Goal: Information Seeking & Learning: Compare options

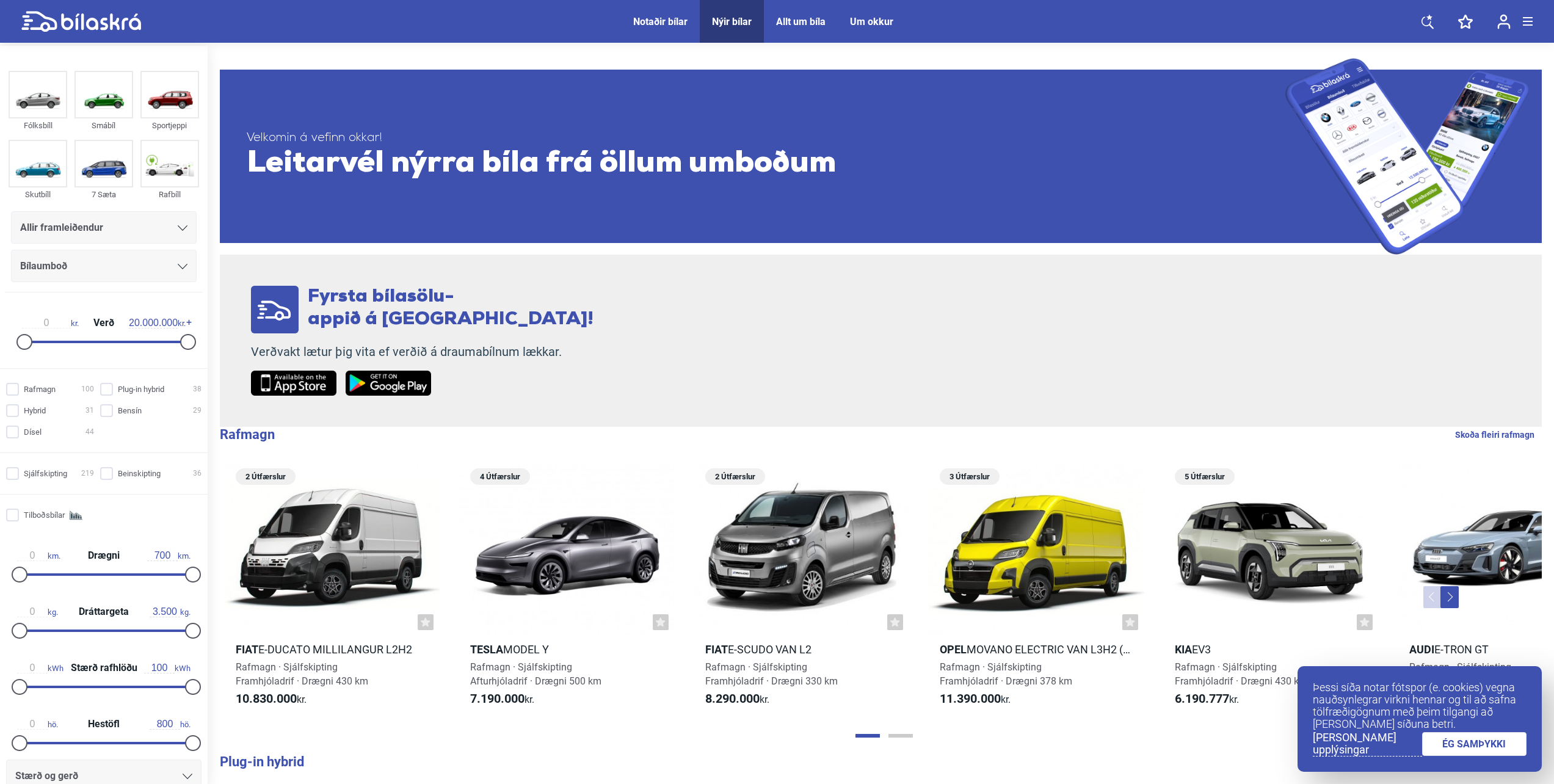
click at [869, 23] on div "Um okkur" at bounding box center [871, 22] width 43 height 11
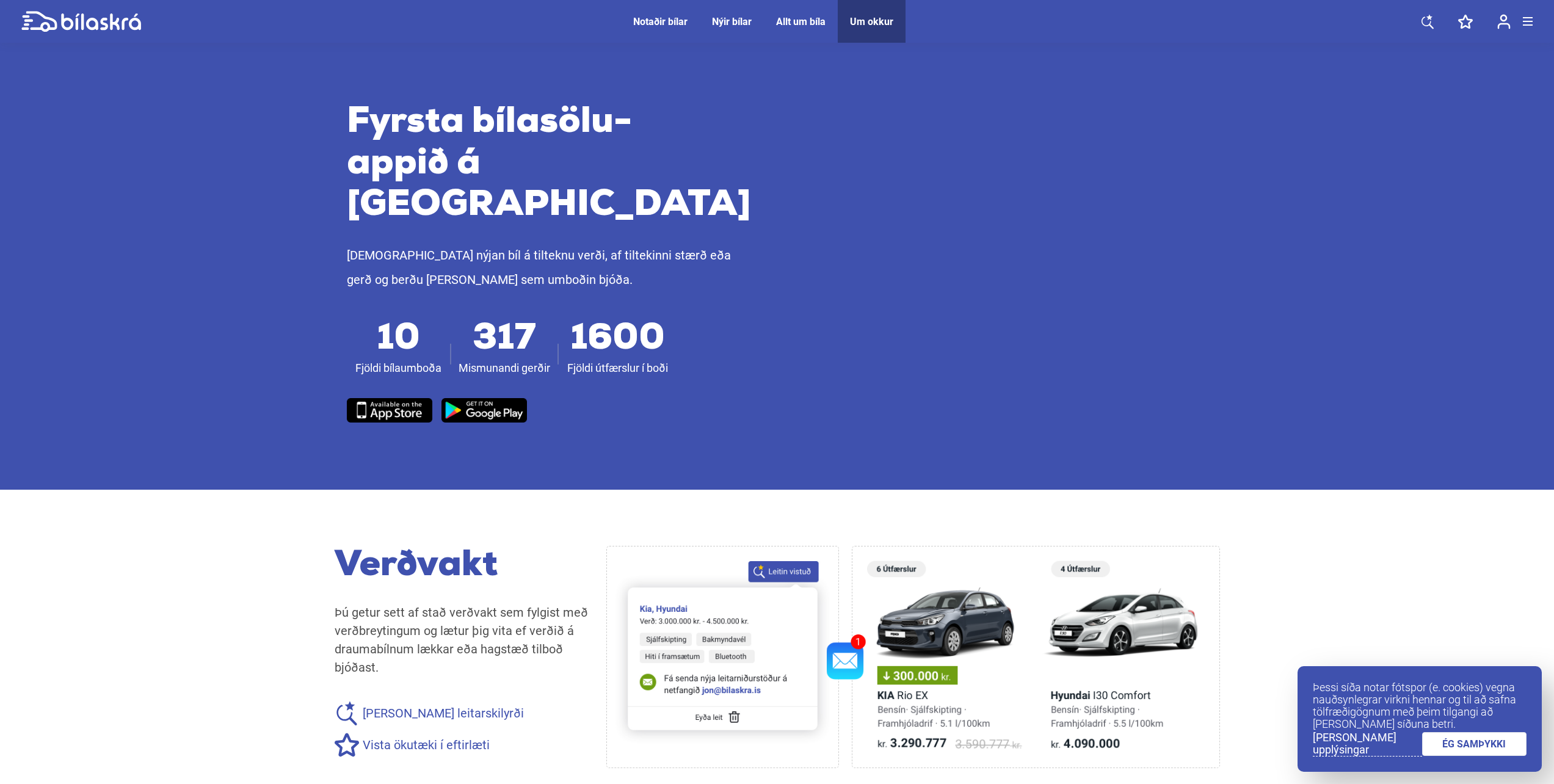
scroll to position [671, 0]
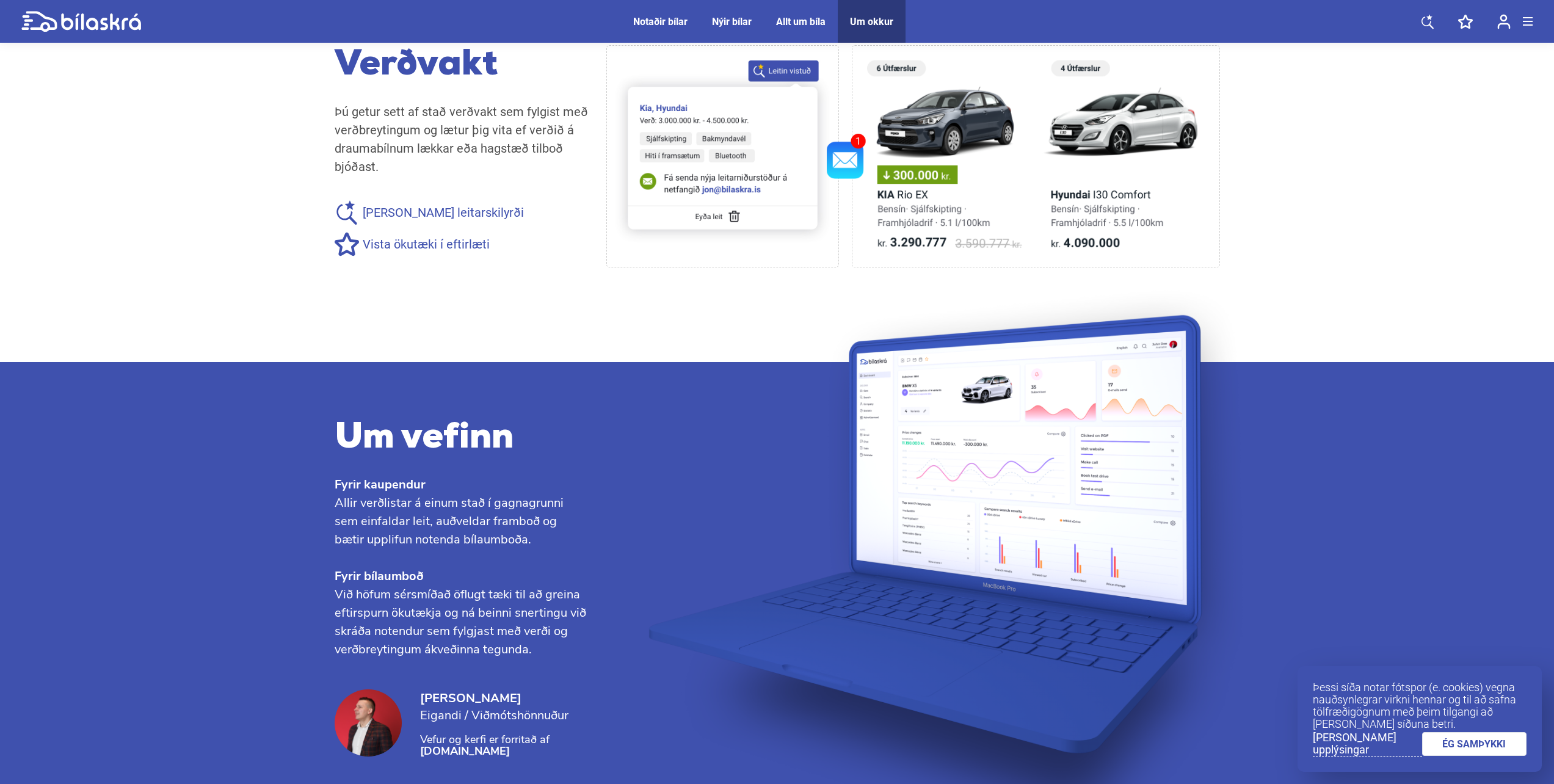
scroll to position [1124, 0]
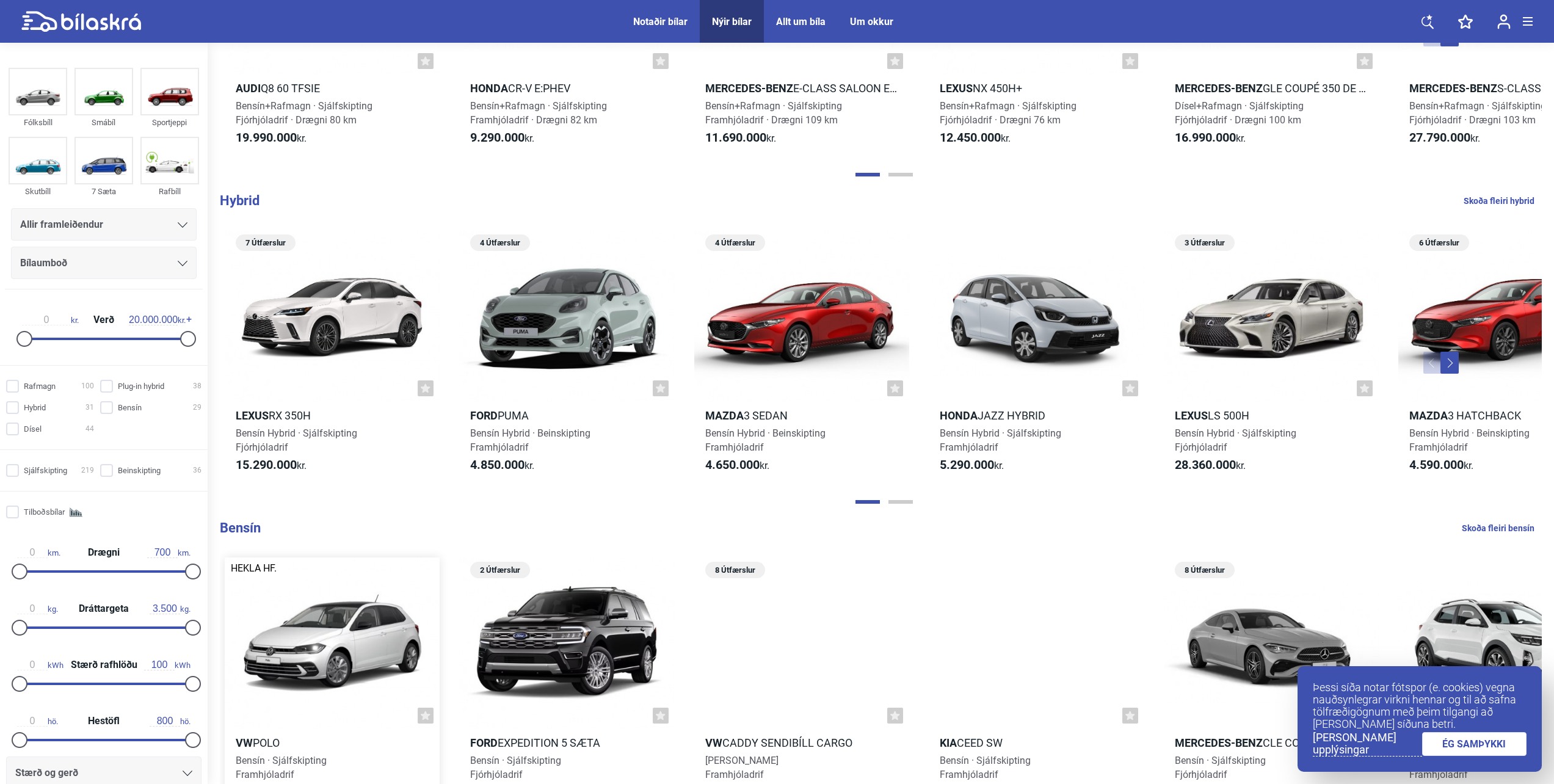
scroll to position [505, 0]
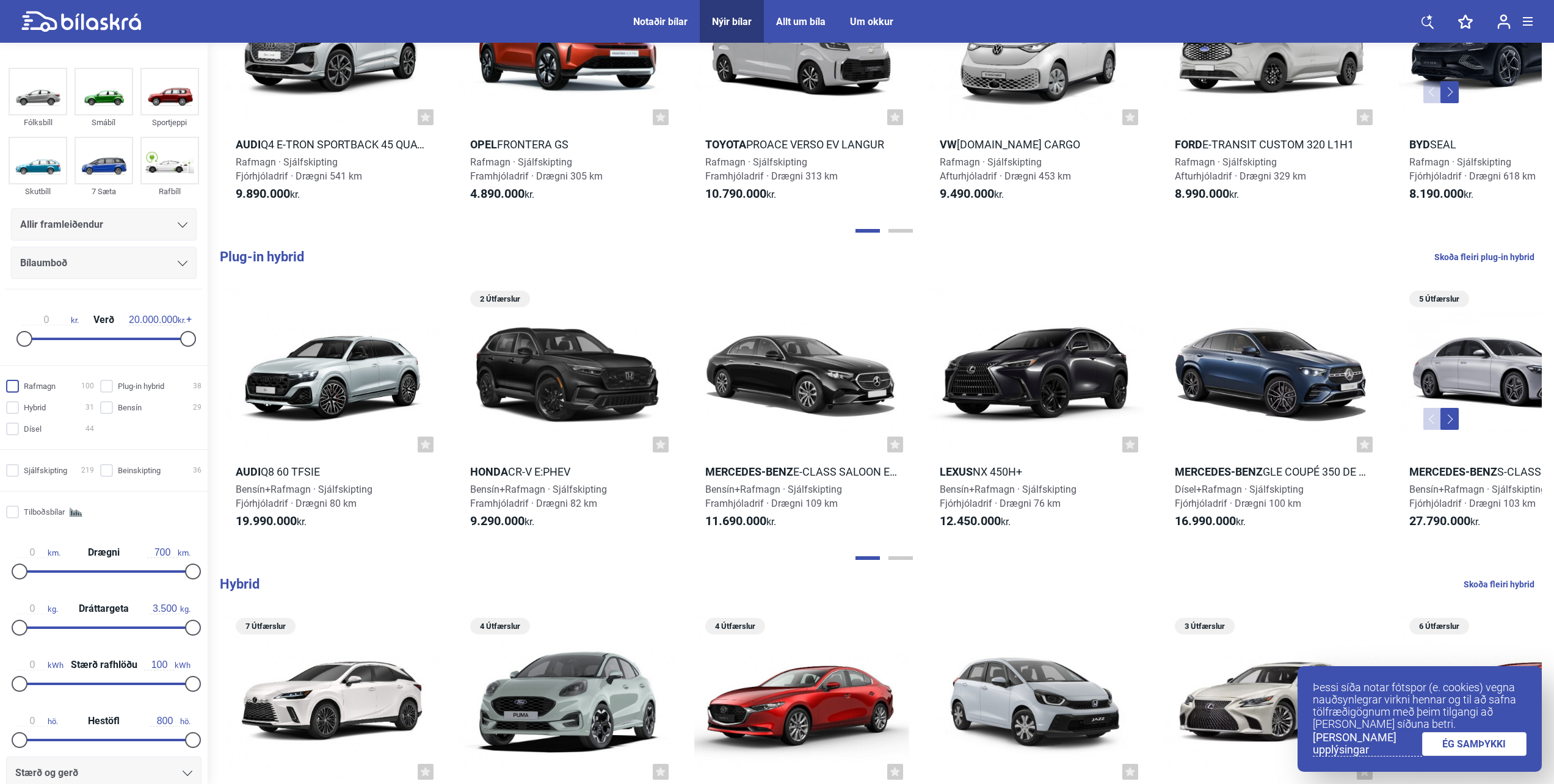
click at [39, 388] on input "Rafmagn 100" at bounding box center [51, 386] width 88 height 13
checkbox input "true"
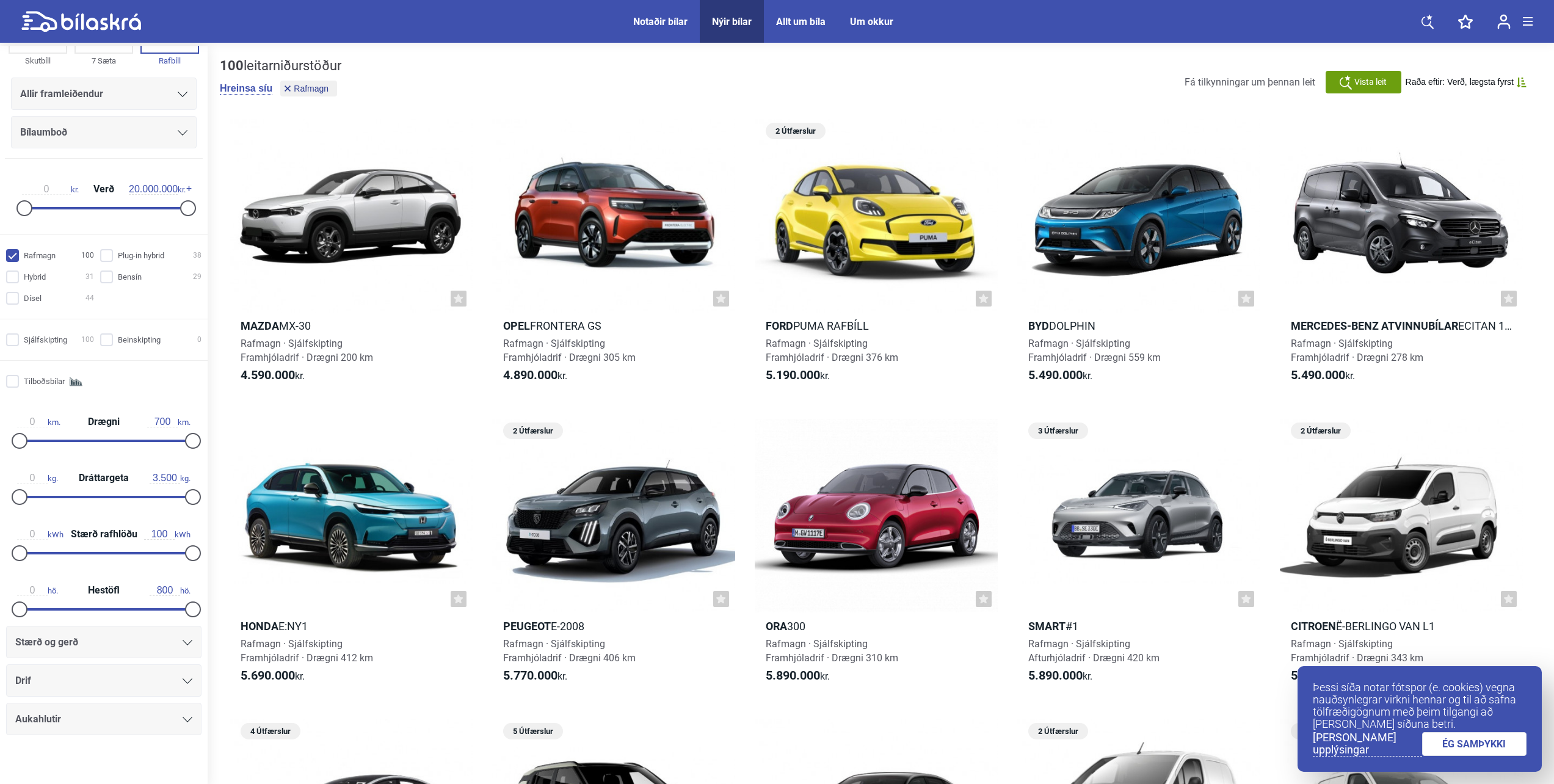
scroll to position [143, 0]
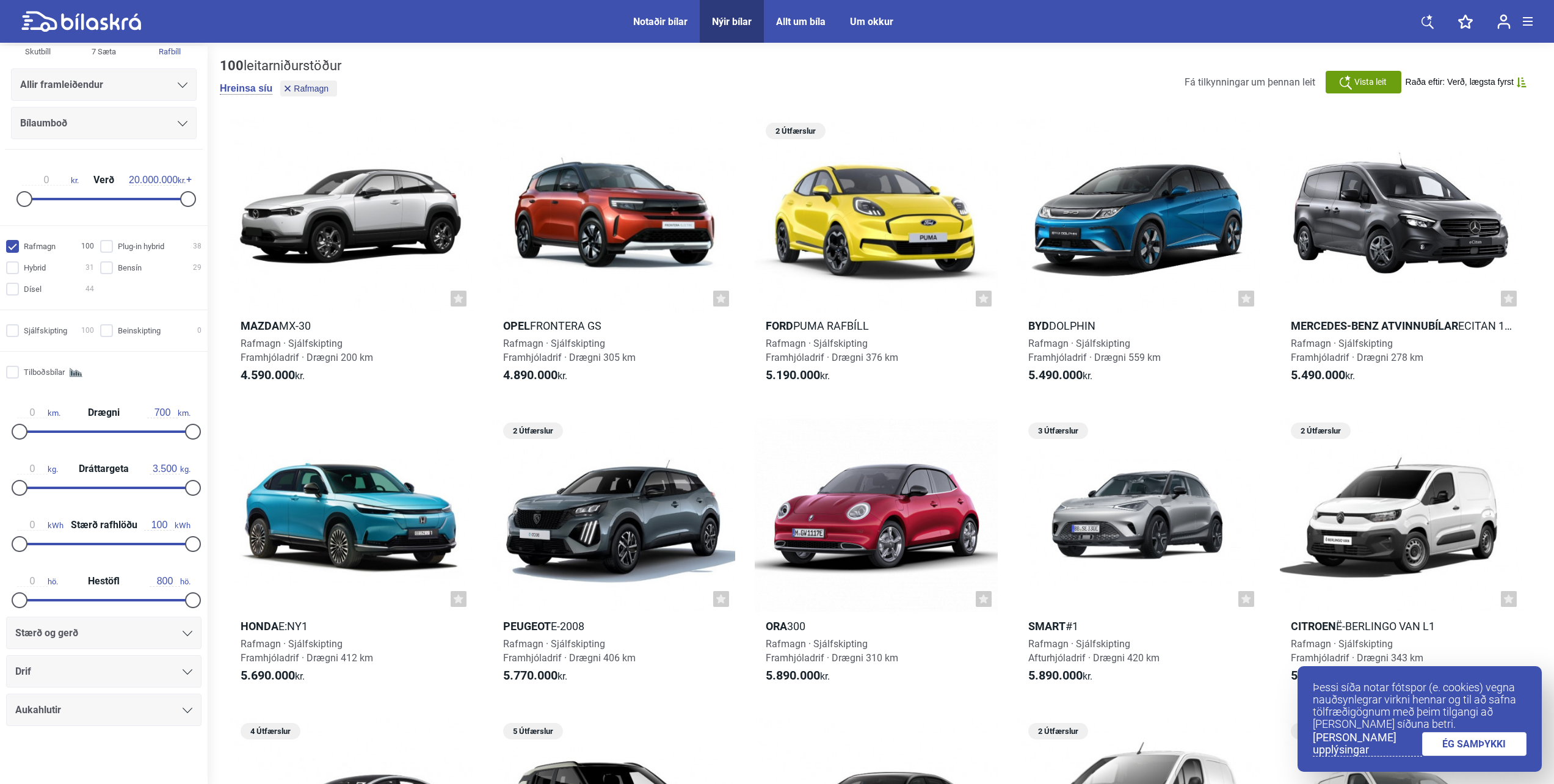
click at [121, 682] on div "Drif" at bounding box center [104, 671] width 195 height 32
click at [126, 673] on div "Drif" at bounding box center [104, 671] width 177 height 17
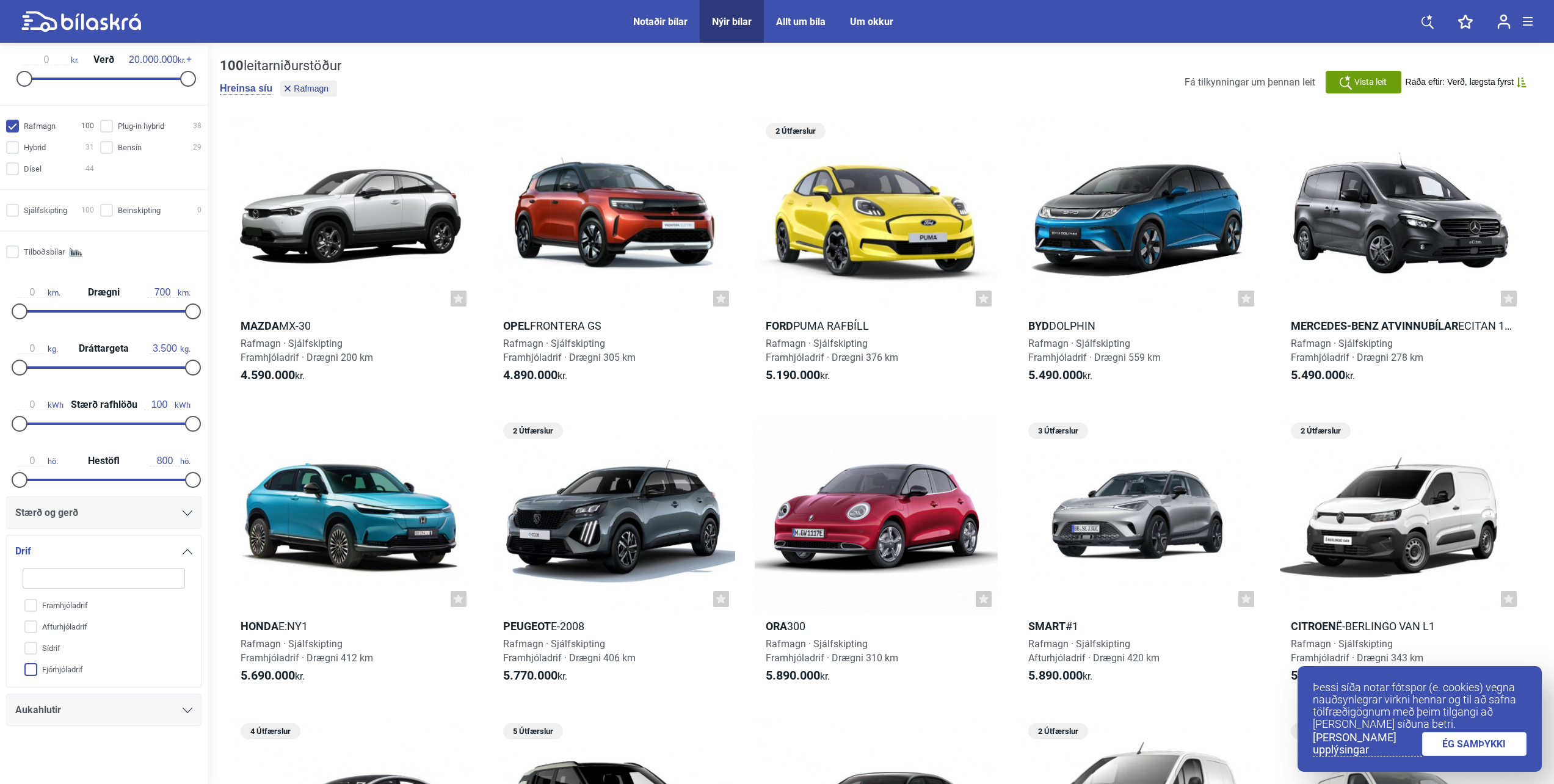
click at [57, 667] on input "Fjórhjóladrif" at bounding box center [96, 670] width 164 height 21
checkbox input "true"
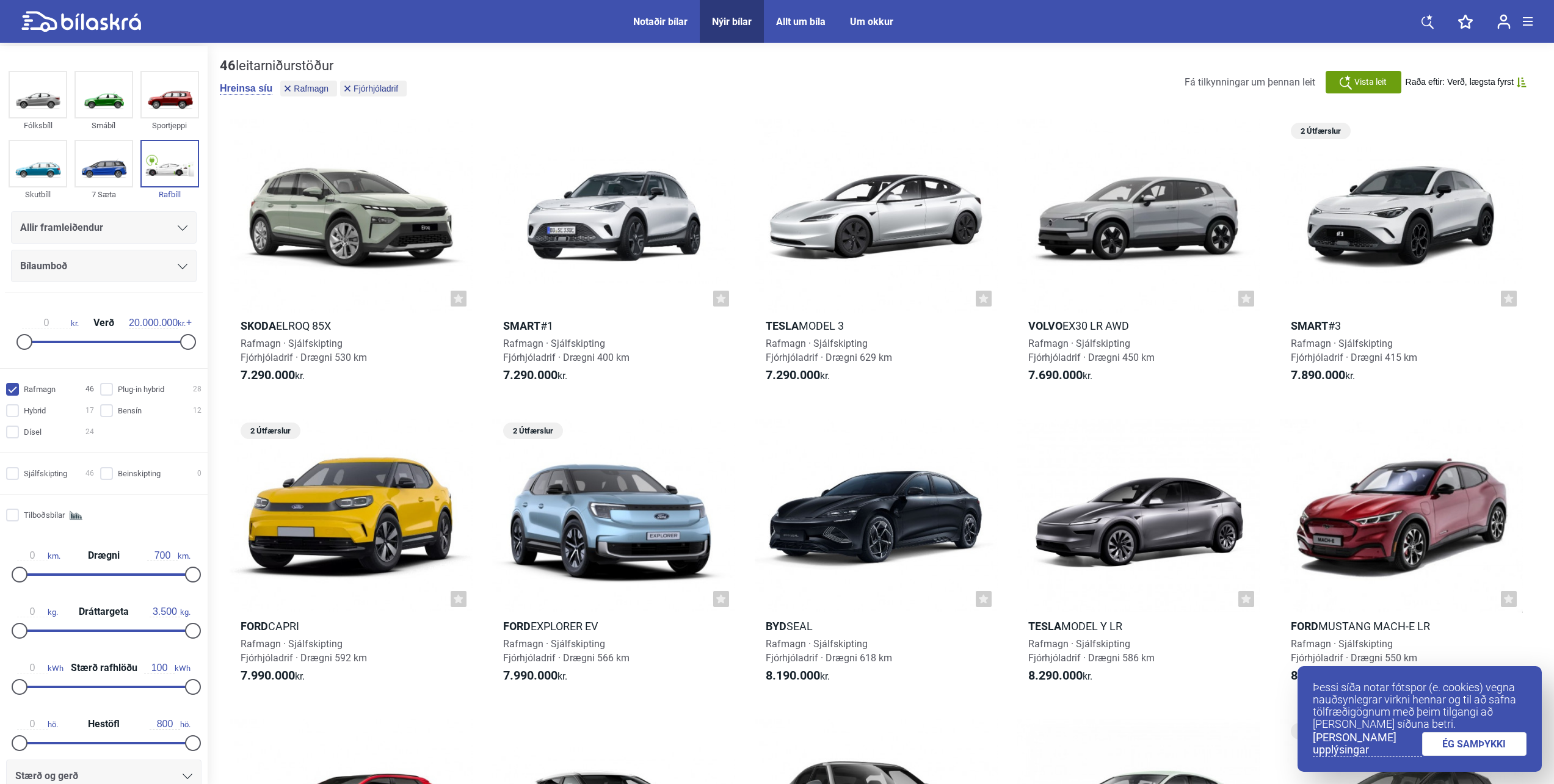
drag, startPoint x: 1441, startPoint y: 246, endPoint x: 970, endPoint y: 87, distance: 497.1
click at [1500, 742] on link "ÉG SAMÞYKKI" at bounding box center [1474, 744] width 105 height 24
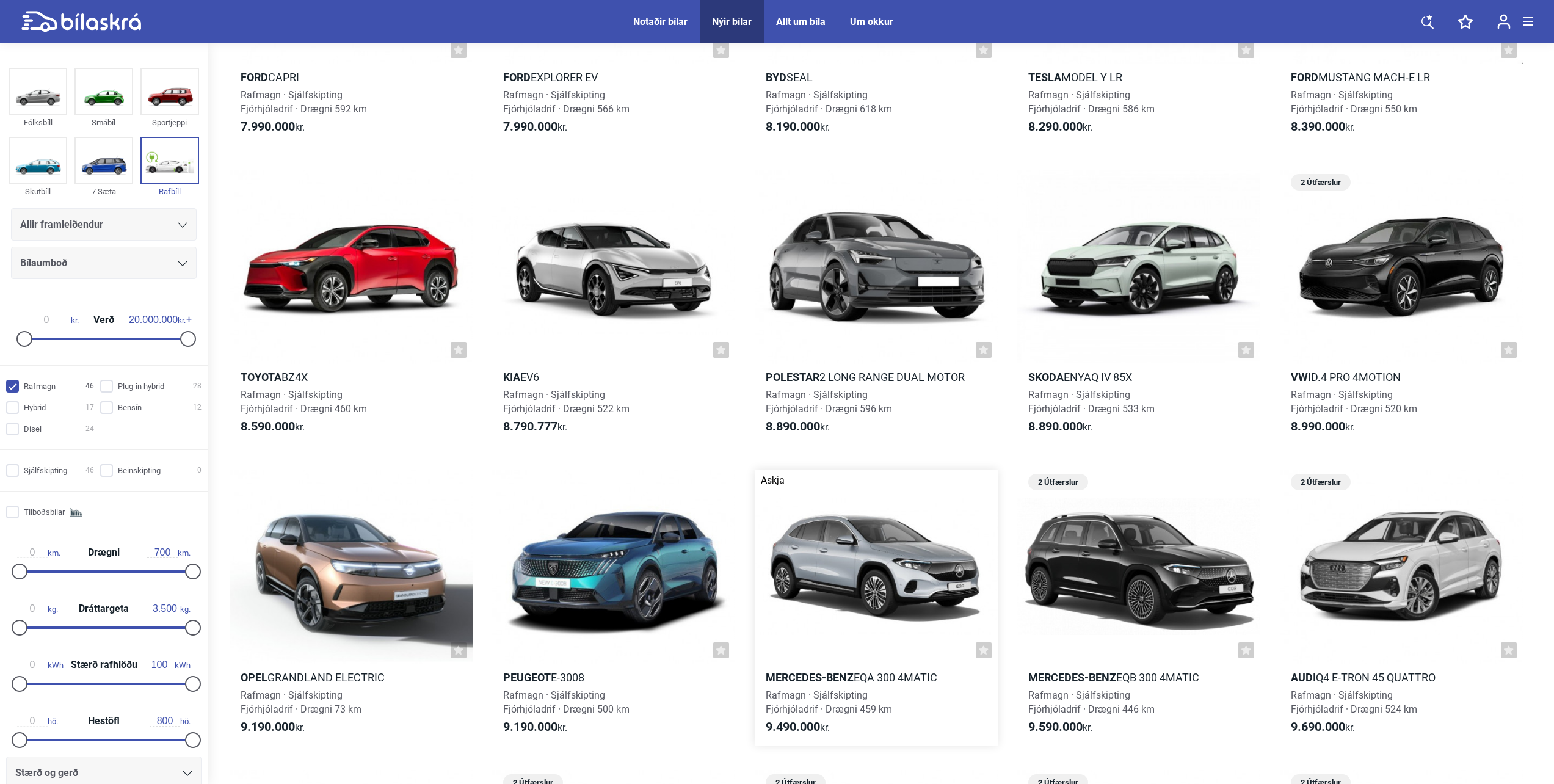
scroll to position [549, 0]
click at [576, 281] on div at bounding box center [614, 266] width 243 height 194
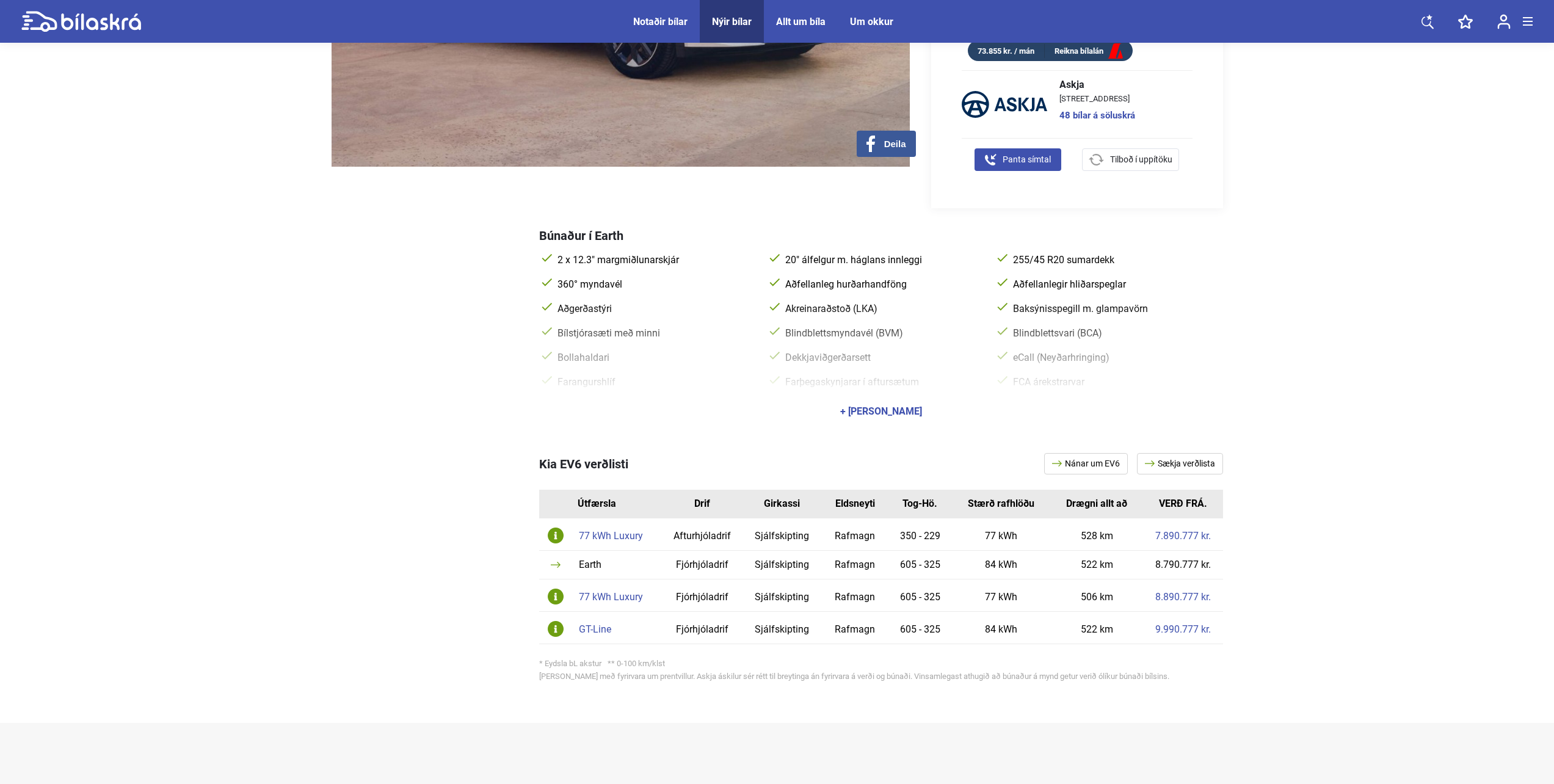
scroll to position [366, 0]
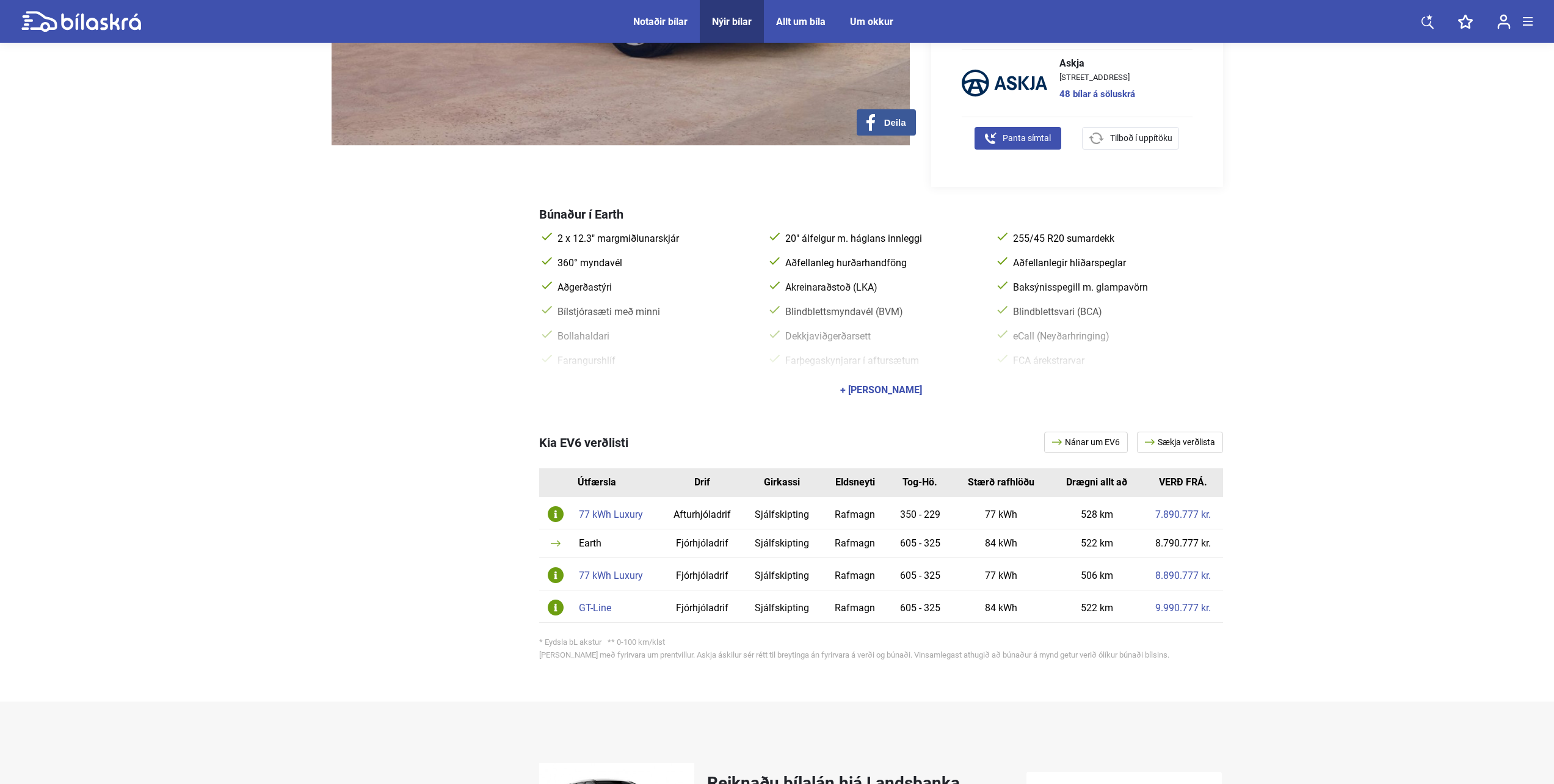
click at [1190, 510] on link "7.890.777 kr." at bounding box center [1183, 515] width 56 height 10
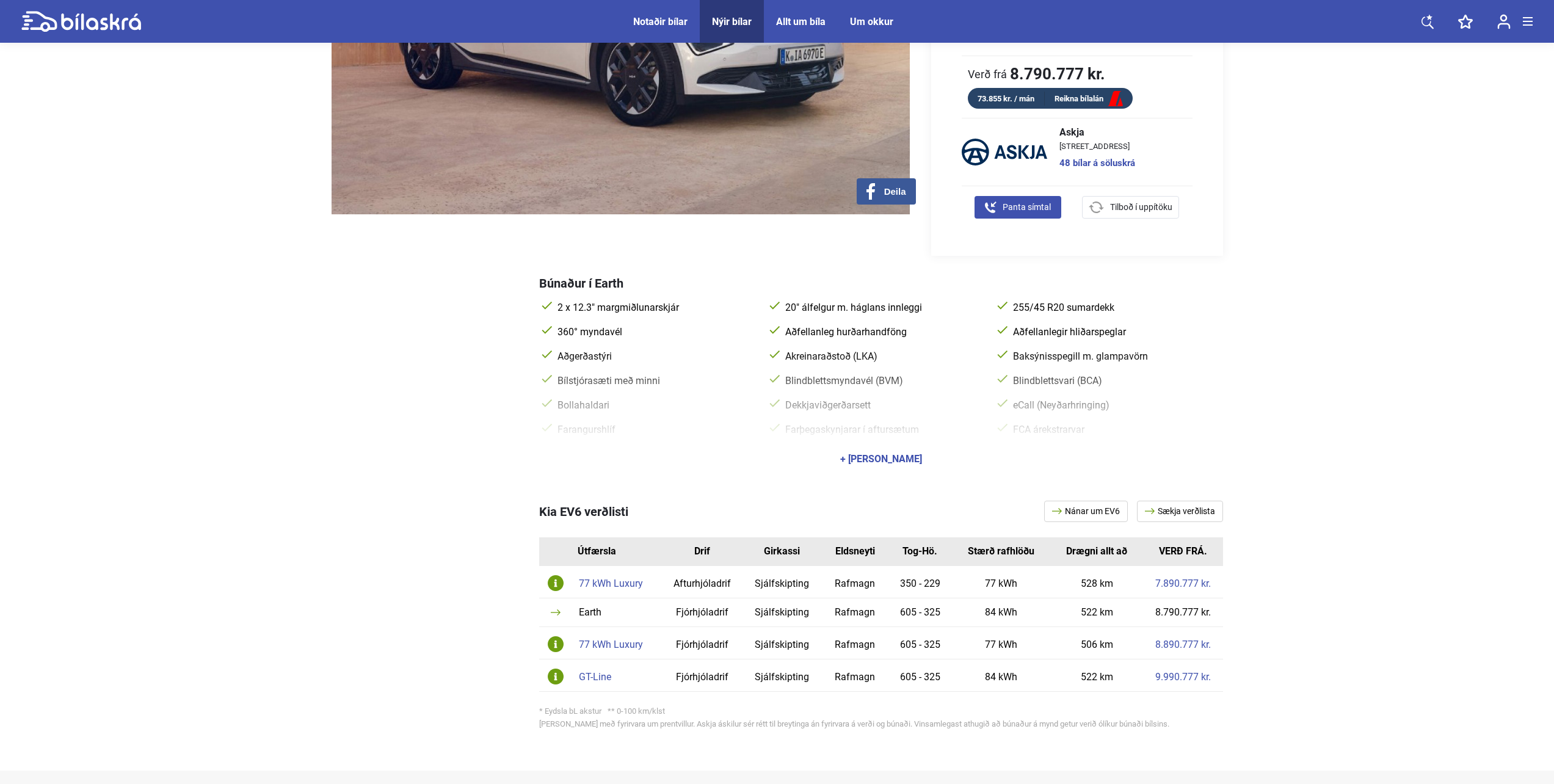
scroll to position [305, 0]
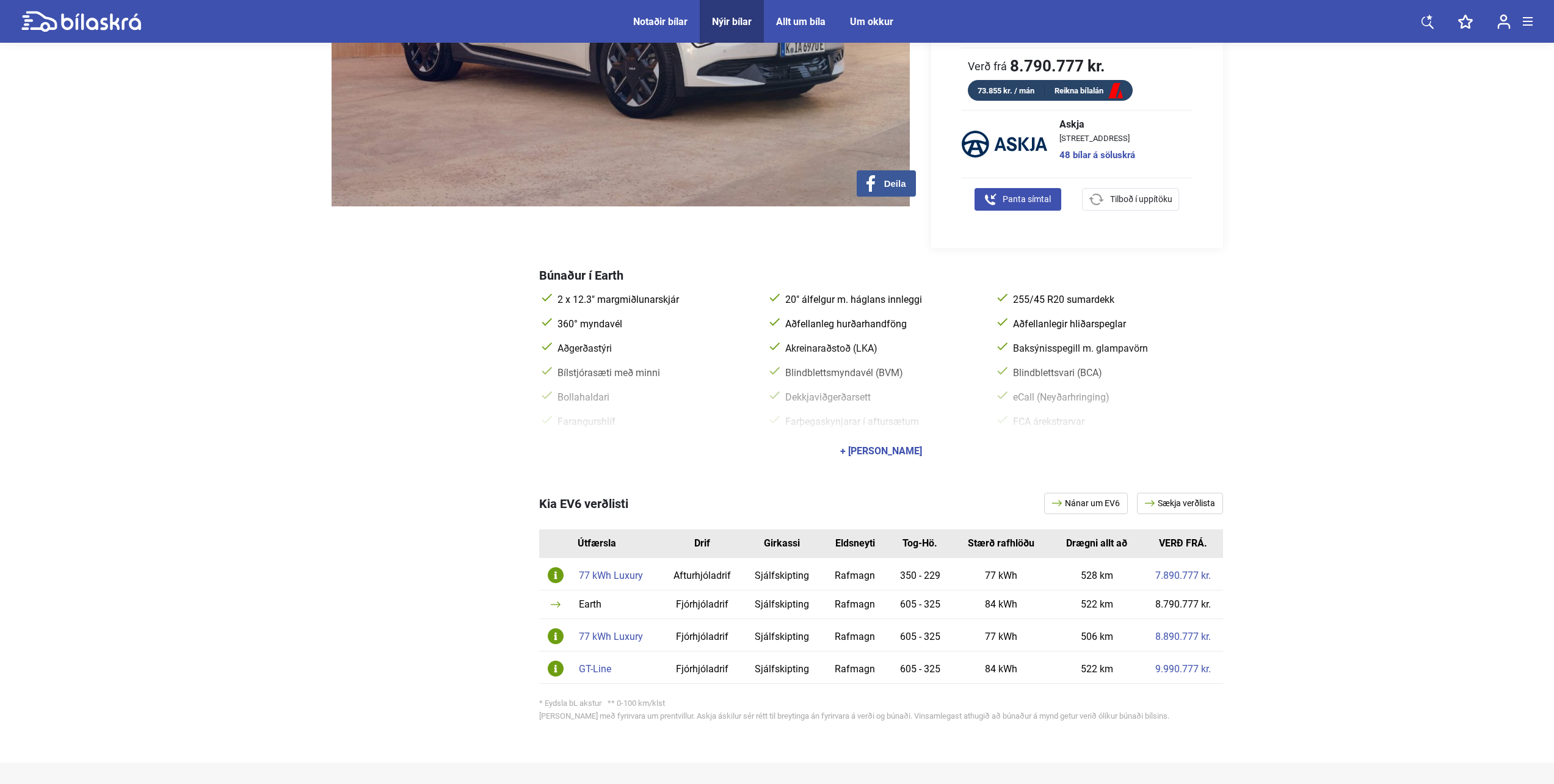
click at [1186, 496] on link "Sækja verðlista" at bounding box center [1180, 503] width 86 height 21
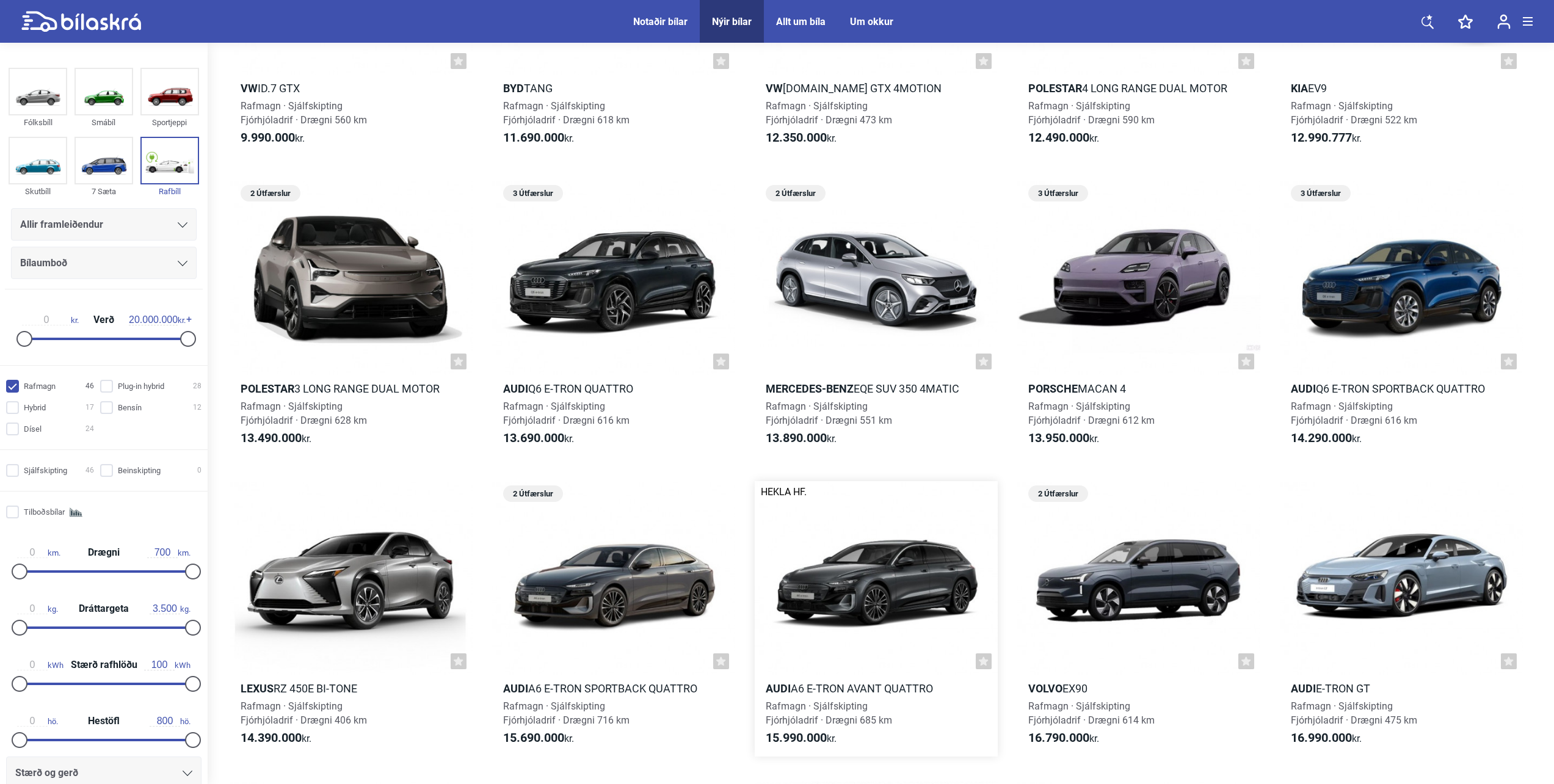
scroll to position [1709, 0]
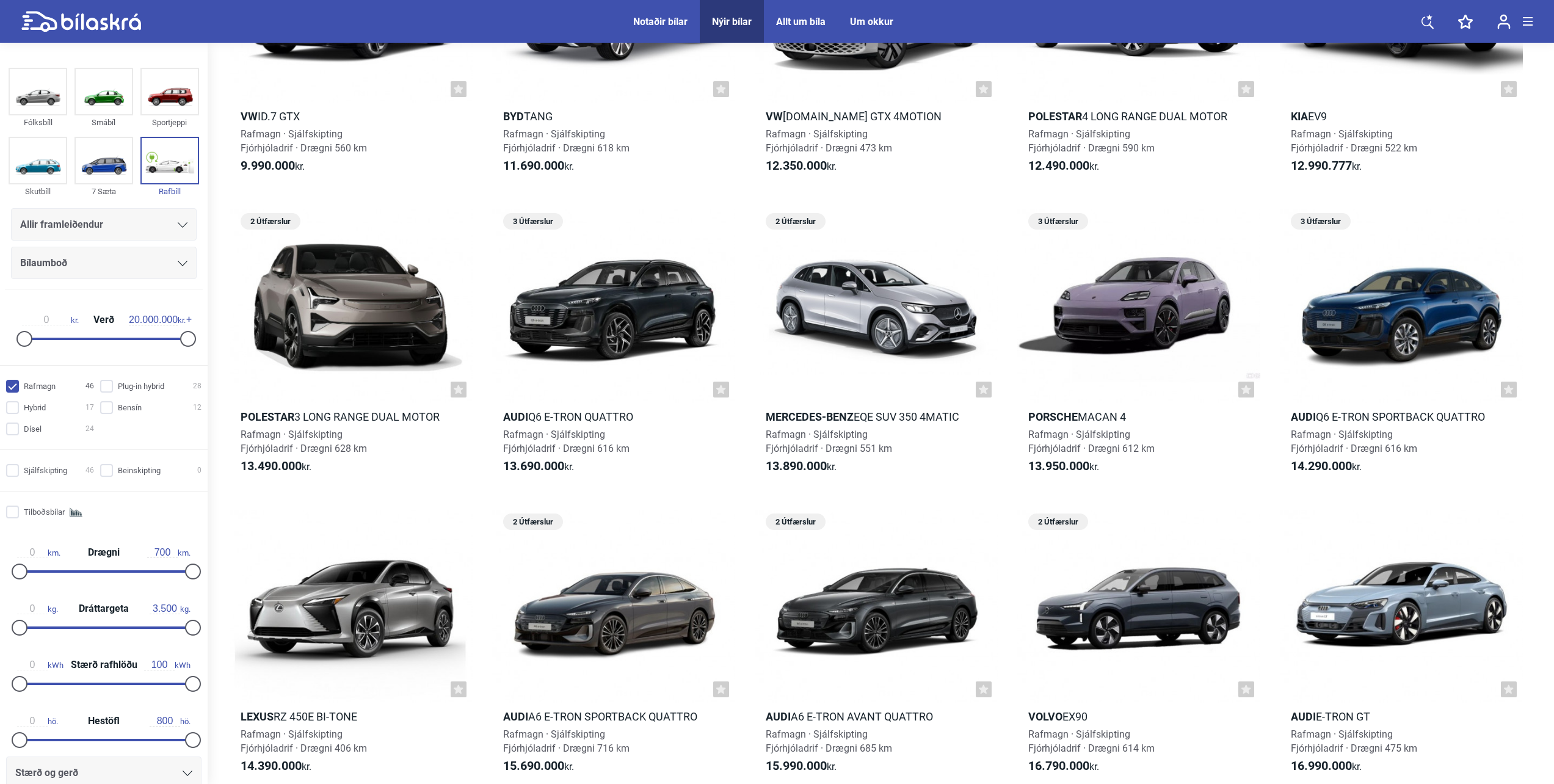
click at [32, 386] on input "Rafmagn 46" at bounding box center [51, 386] width 88 height 13
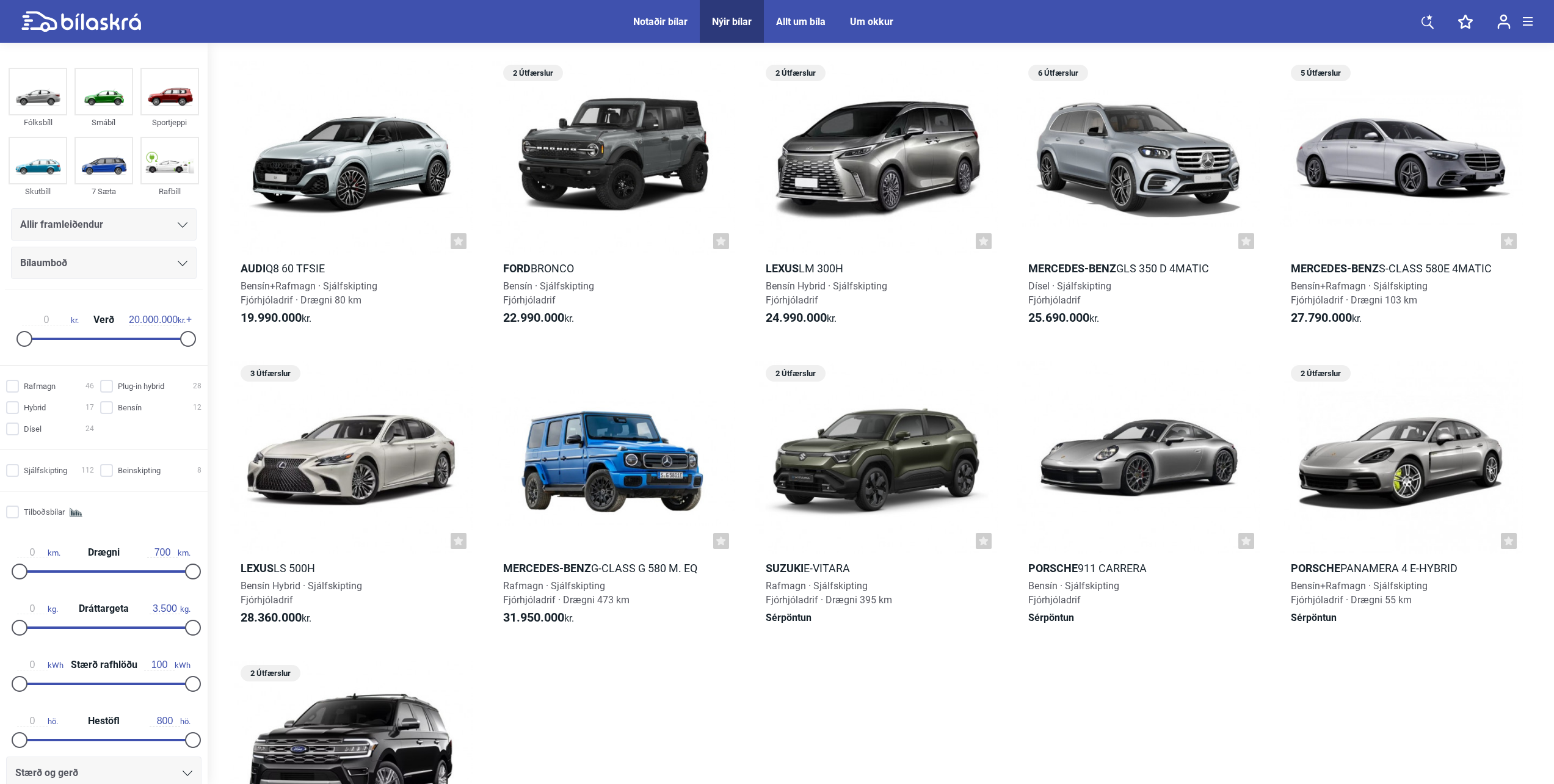
scroll to position [6296, 0]
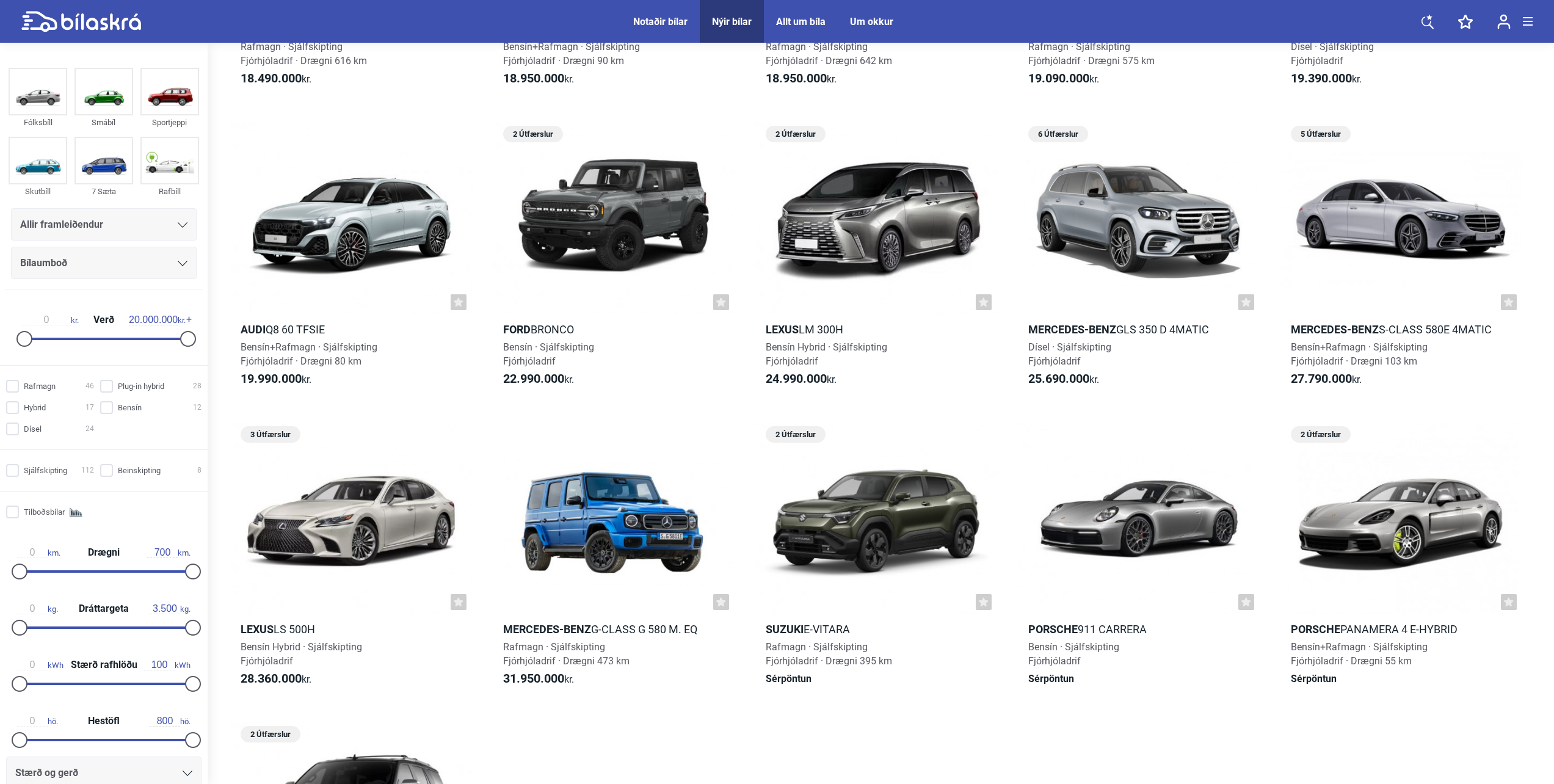
click at [121, 226] on div "Allir framleiðendur" at bounding box center [104, 224] width 167 height 17
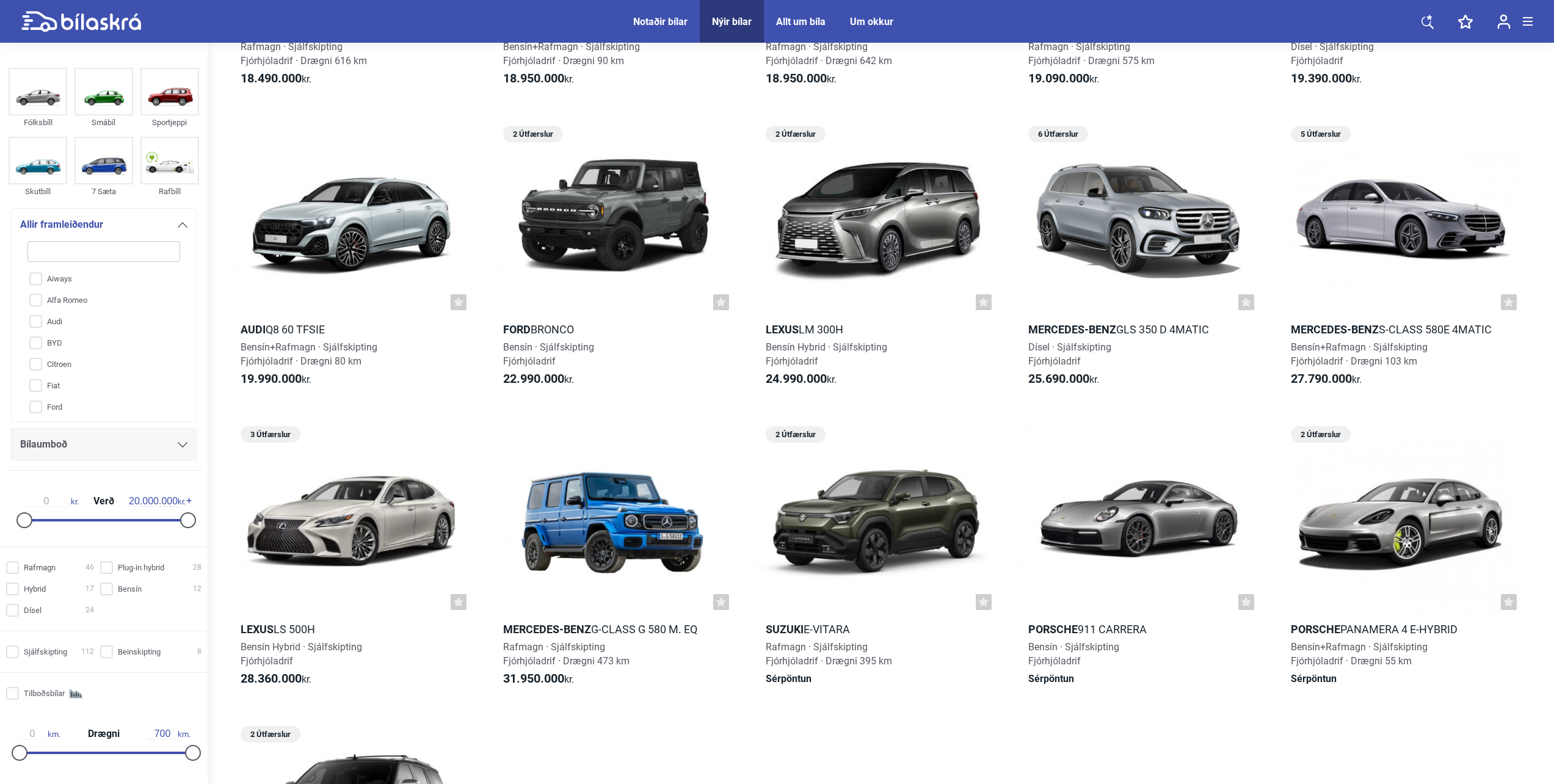
click at [121, 226] on div "Allir framleiðendur" at bounding box center [104, 224] width 167 height 17
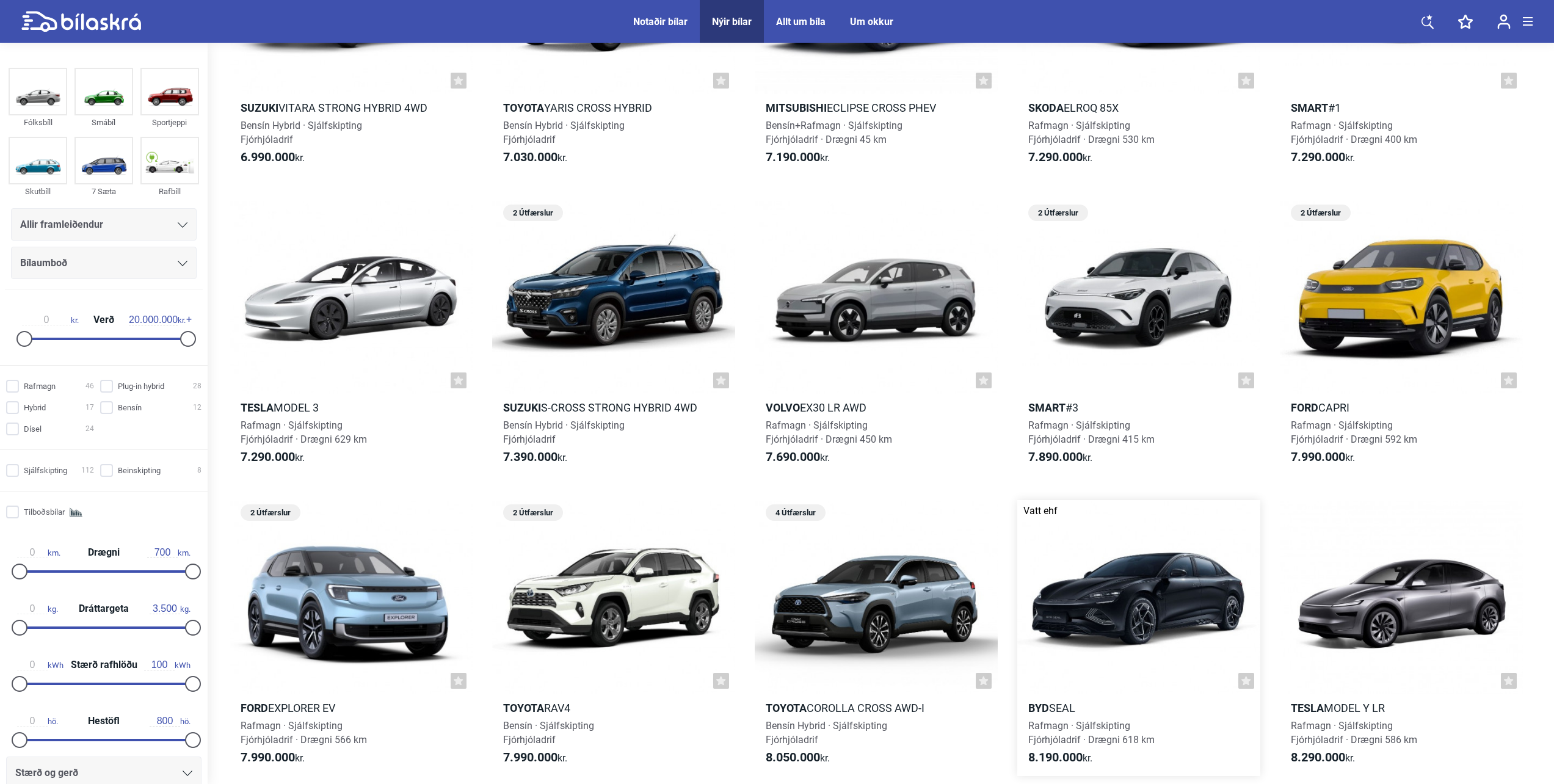
scroll to position [0, 0]
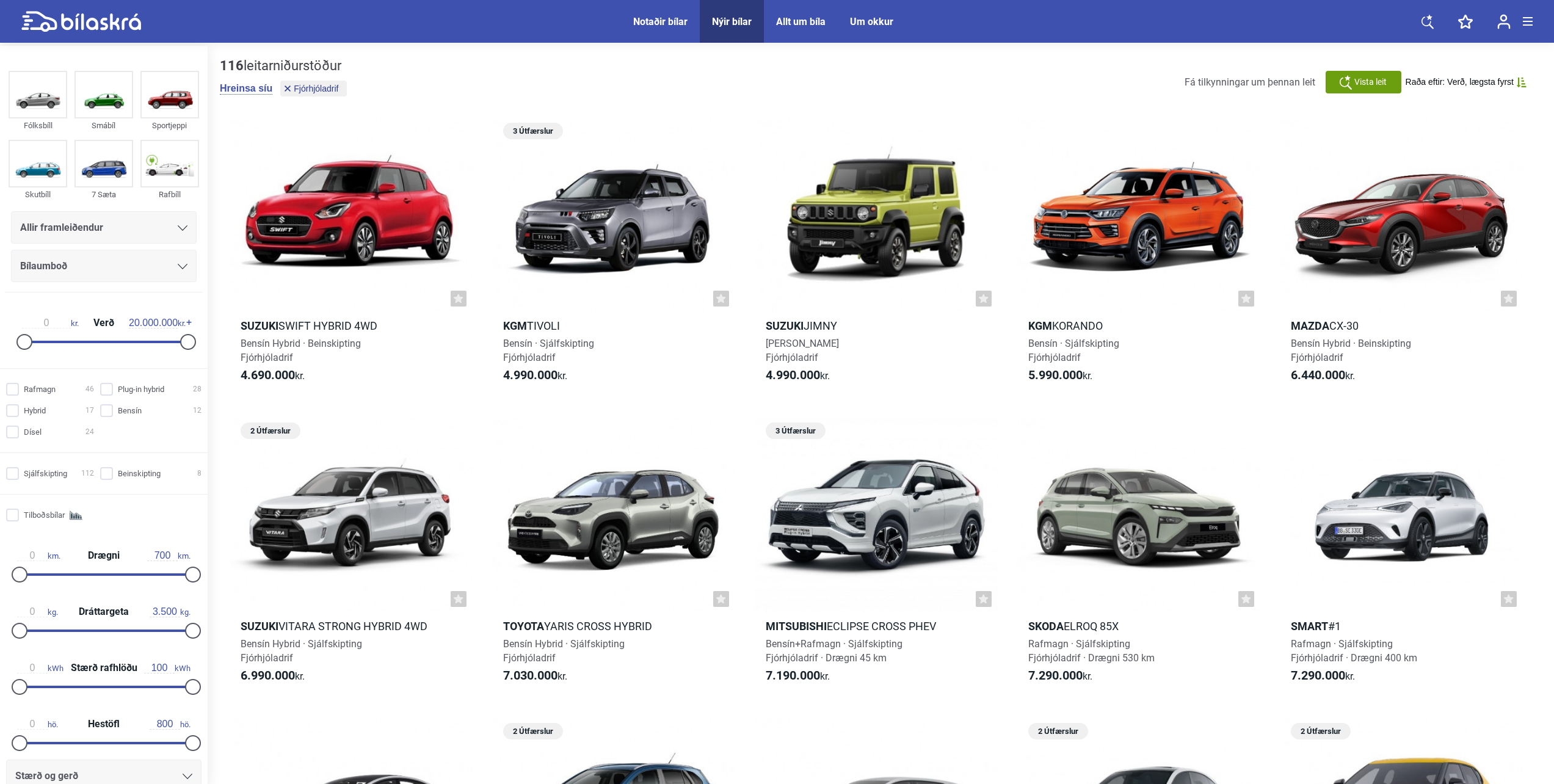
click at [1524, 87] on icon at bounding box center [1522, 82] width 9 height 10
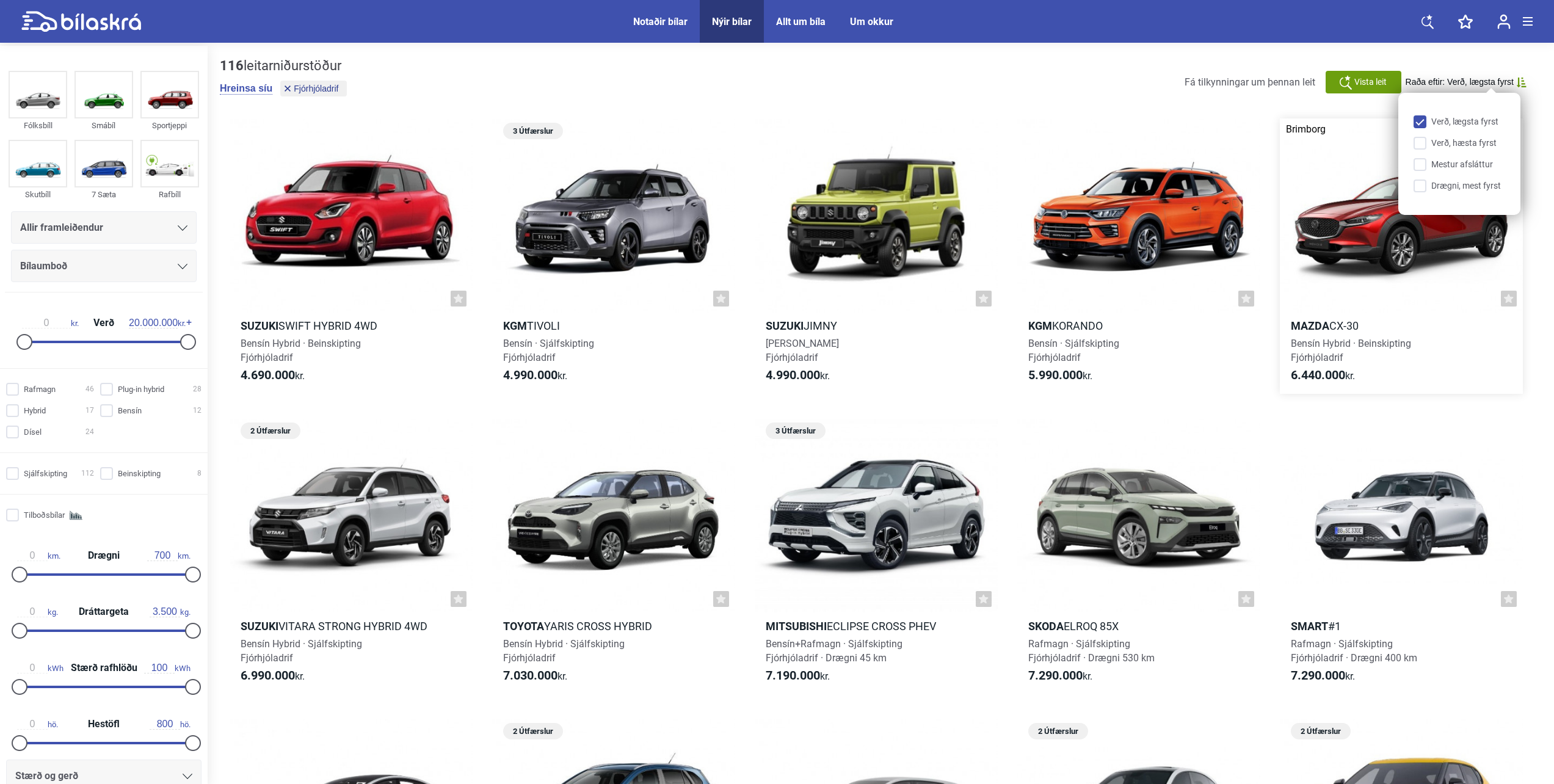
click at [1456, 139] on input "Verð, hæsta fyrst" at bounding box center [1462, 144] width 92 height 13
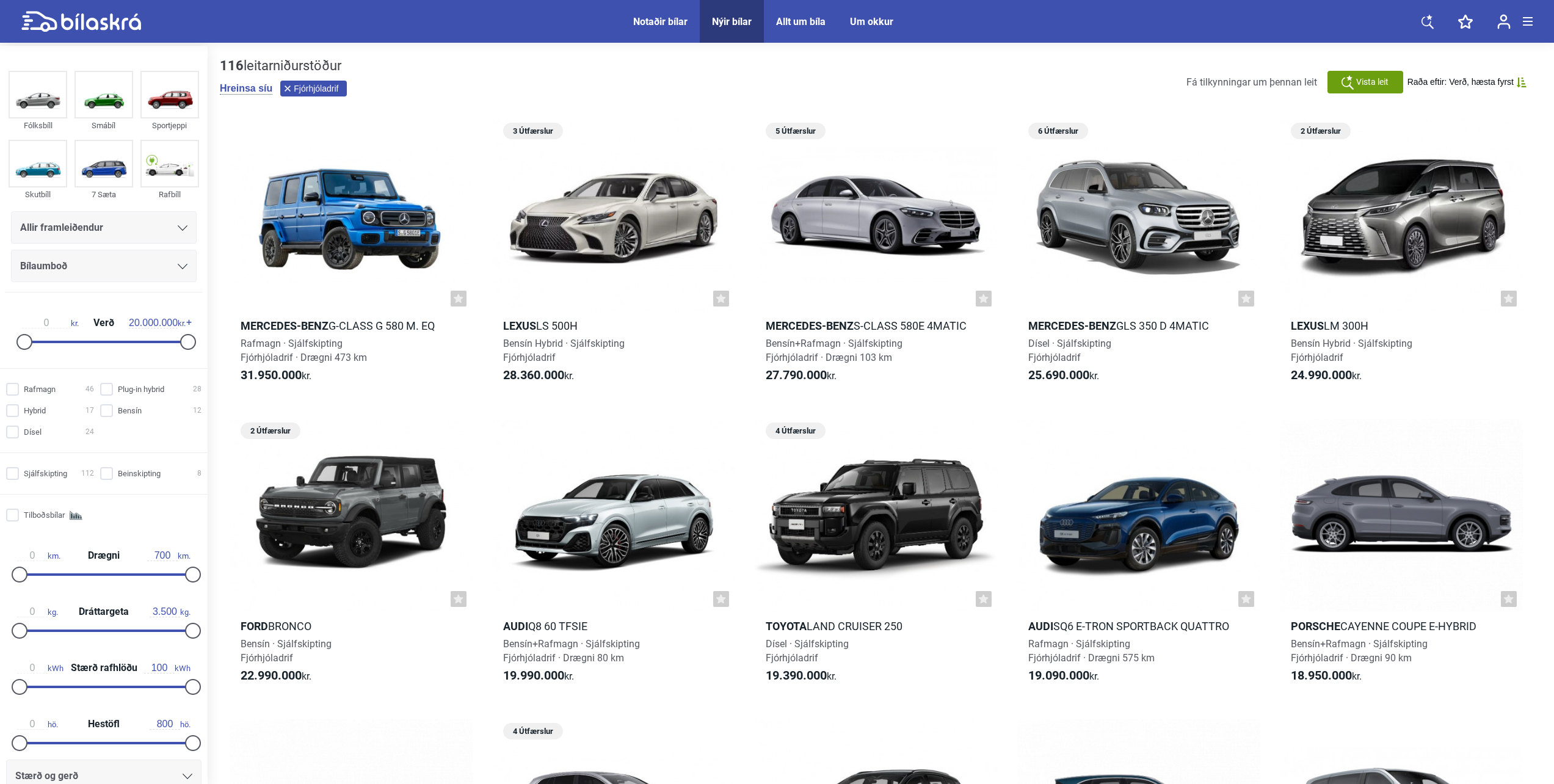
click at [289, 87] on icon at bounding box center [287, 88] width 6 height 6
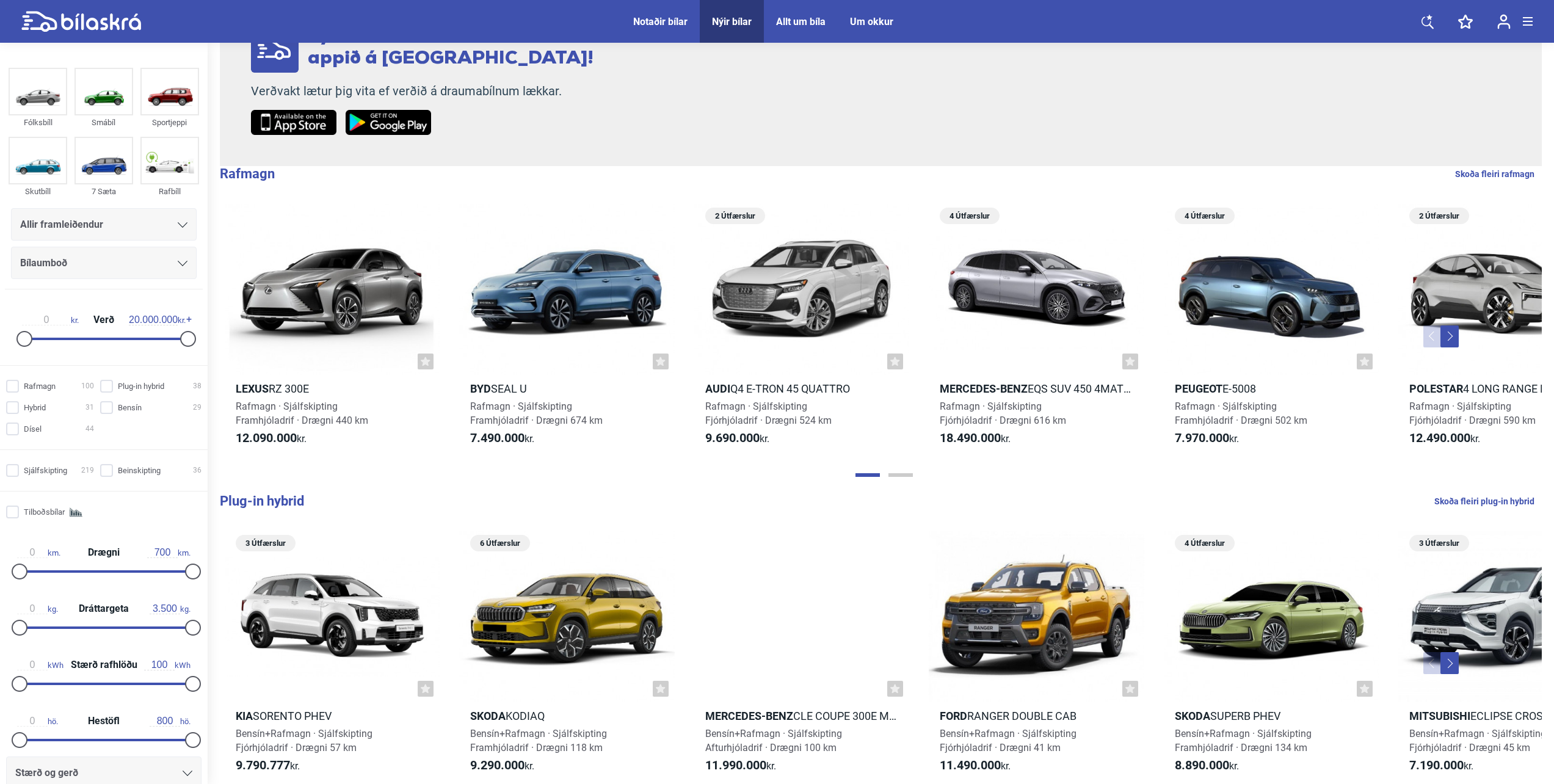
scroll to position [305, 0]
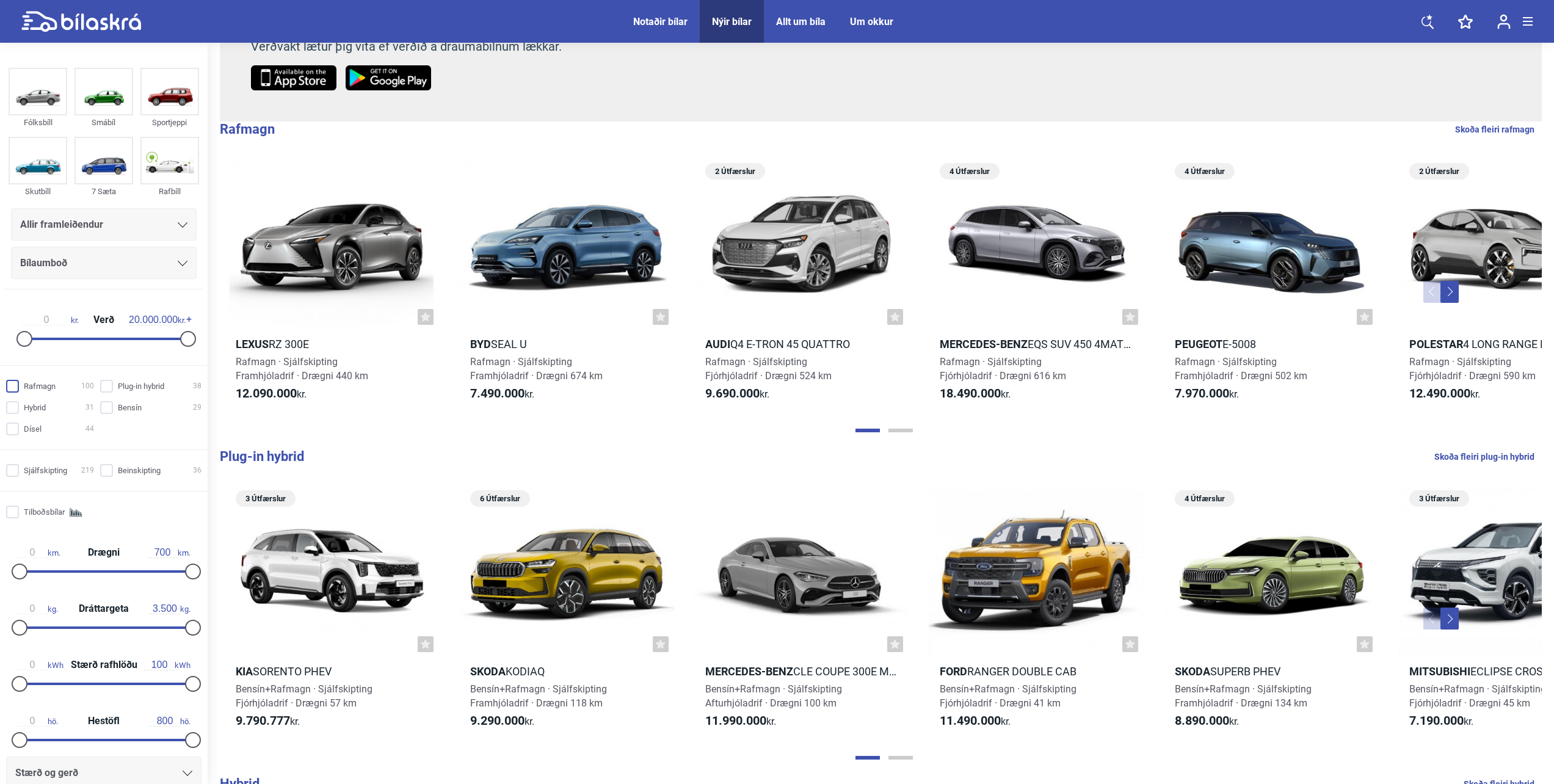
click at [53, 386] on input "Rafmagn 100" at bounding box center [51, 386] width 88 height 13
checkbox input "true"
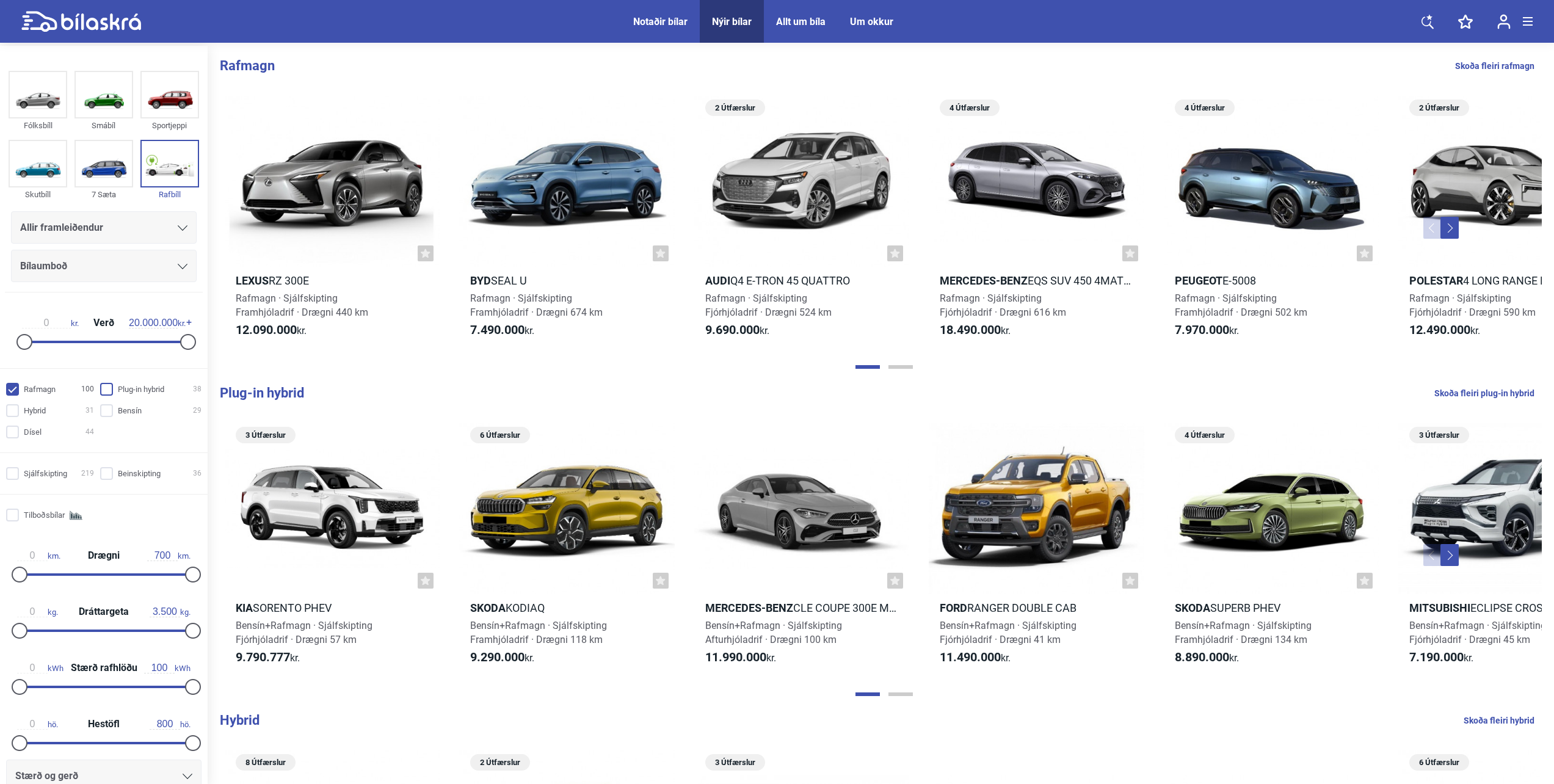
click at [113, 386] on input "Plug-in hybrid 38" at bounding box center [153, 390] width 102 height 13
checkbox input "true"
click at [119, 410] on input "Bensín 29" at bounding box center [153, 411] width 102 height 13
checkbox input "true"
click at [70, 412] on input "Hybrid 31" at bounding box center [51, 411] width 88 height 13
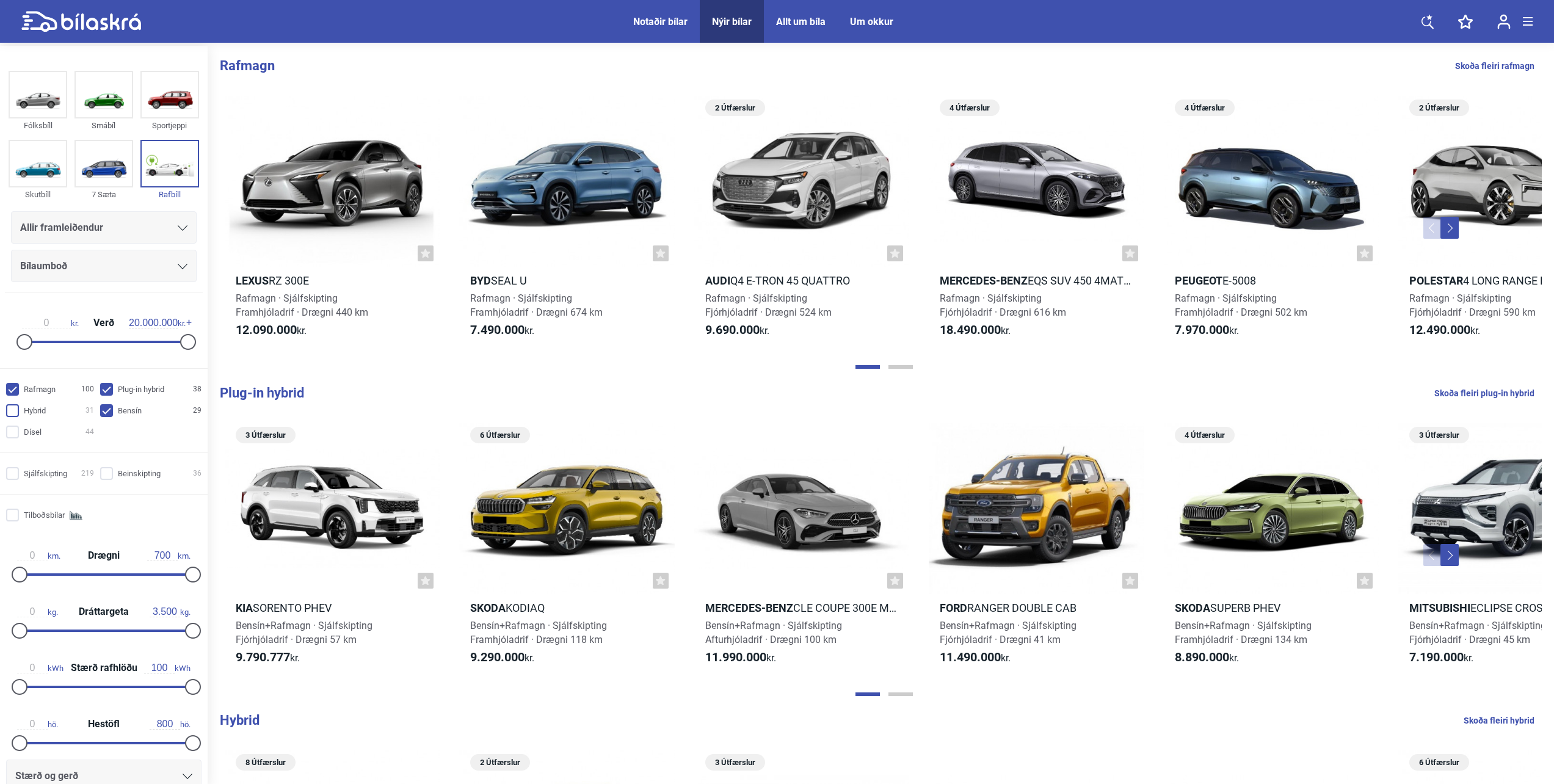
checkbox input "true"
click at [40, 434] on input "Dísel 44" at bounding box center [51, 432] width 88 height 13
checkbox input "true"
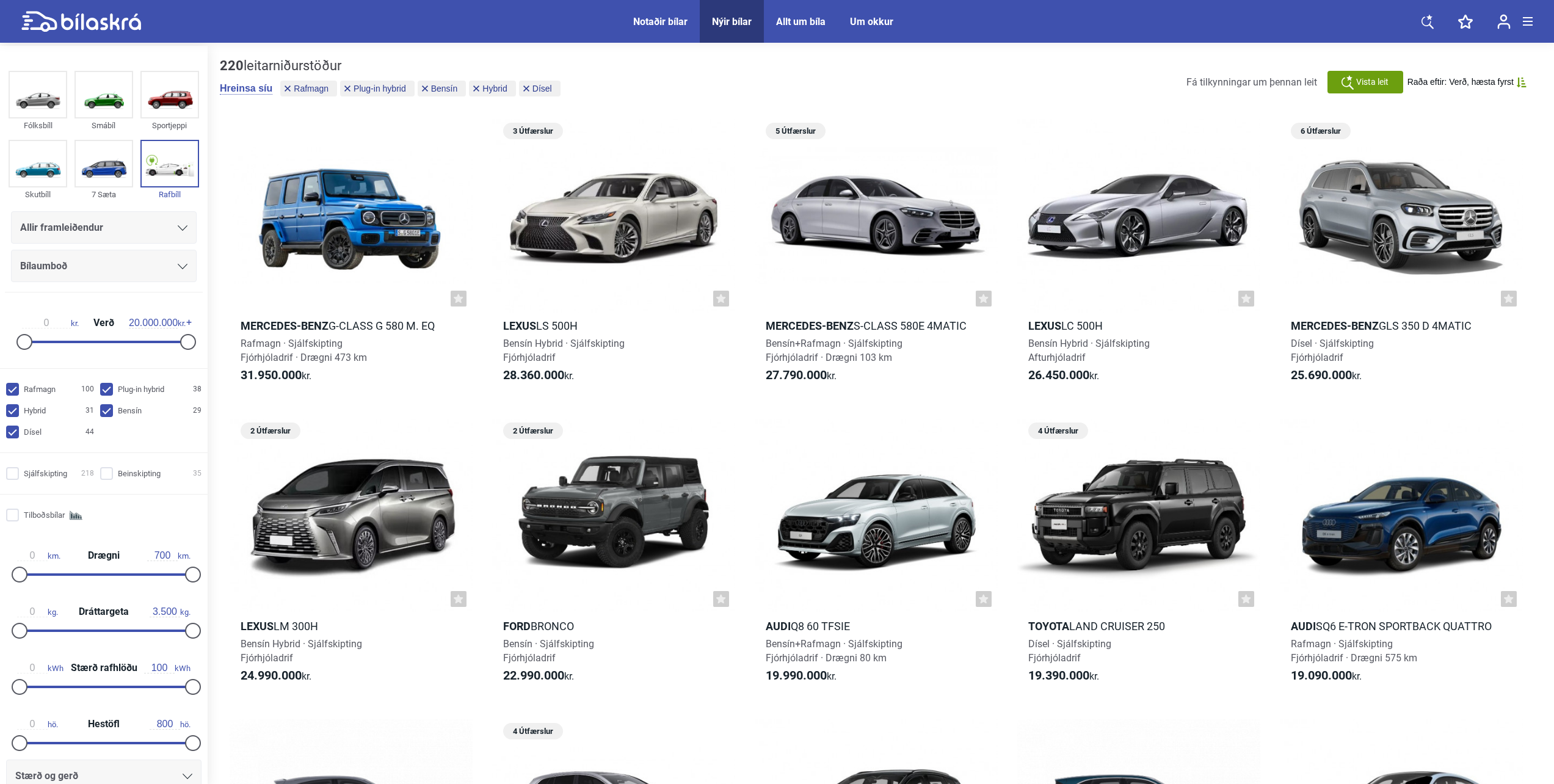
click at [1495, 80] on span "Raða eftir: Verð, hæsta fyrst" at bounding box center [1461, 82] width 107 height 11
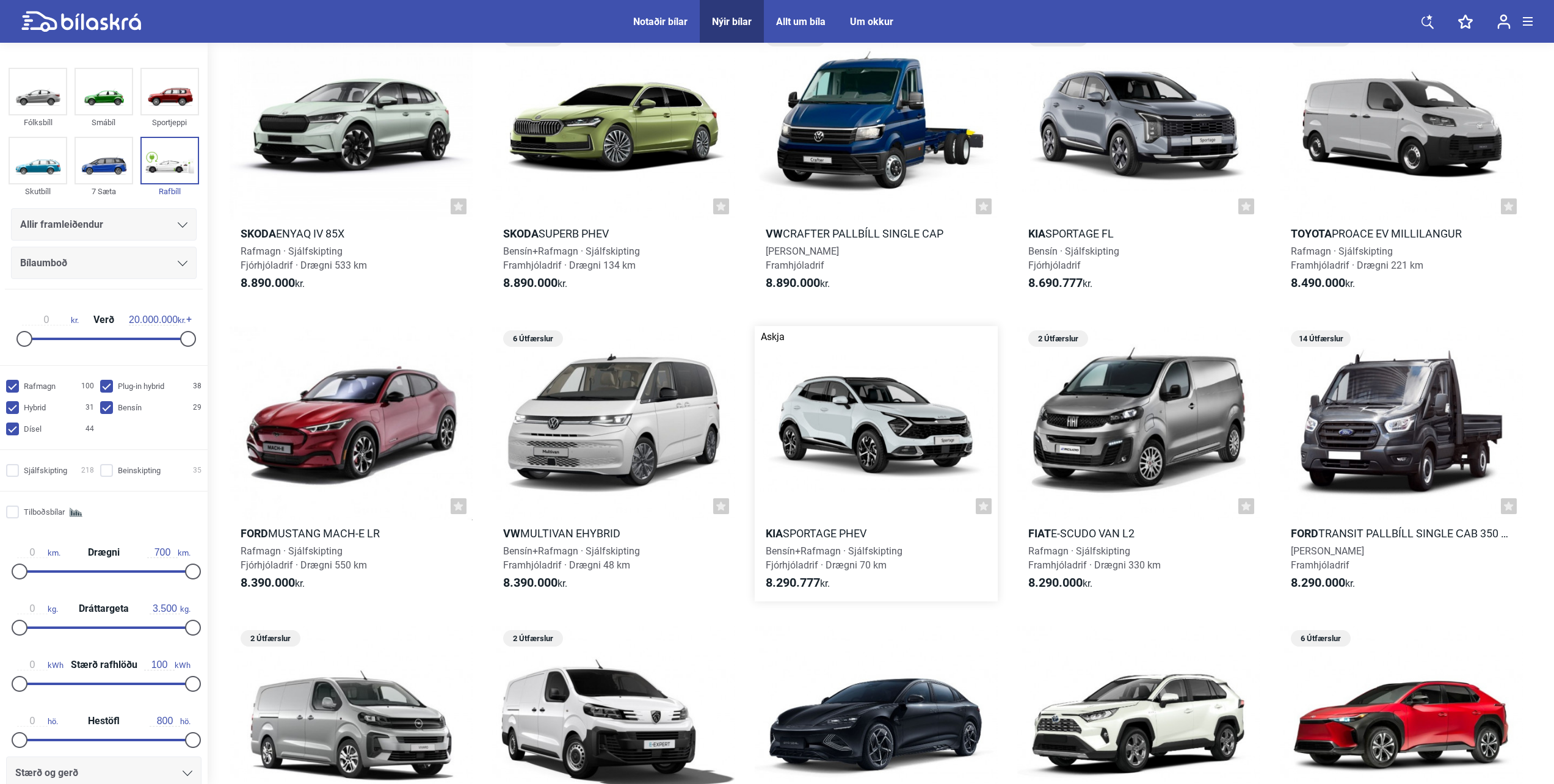
scroll to position [5982, 0]
